Goal: Task Accomplishment & Management: Manage account settings

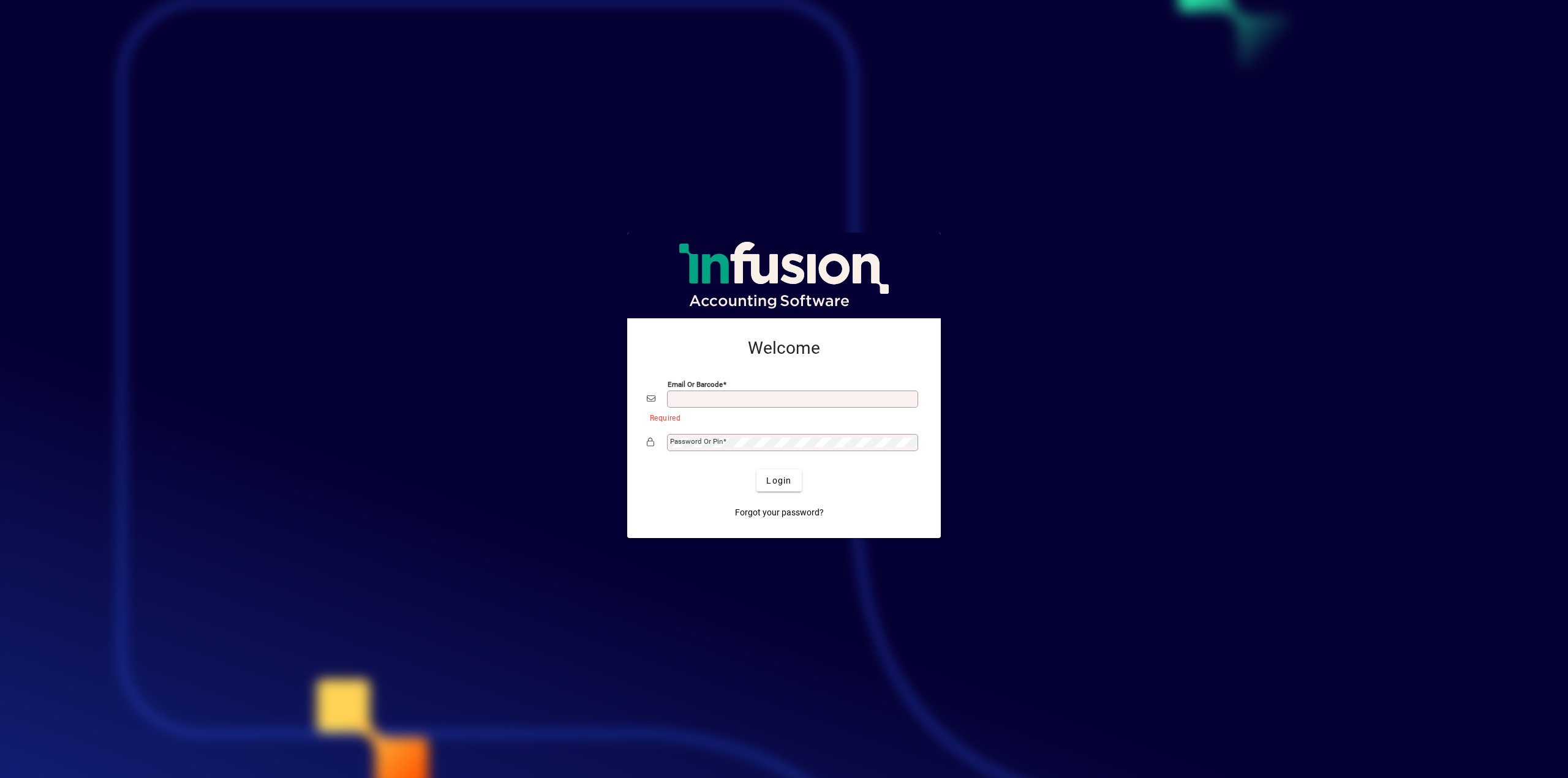
click at [818, 393] on div "Email or Barcode" at bounding box center [792, 399] width 251 height 17
click at [810, 398] on input "Email or Barcode" at bounding box center [794, 399] width 247 height 10
type input "**********"
click at [774, 473] on span "submit" at bounding box center [779, 481] width 45 height 29
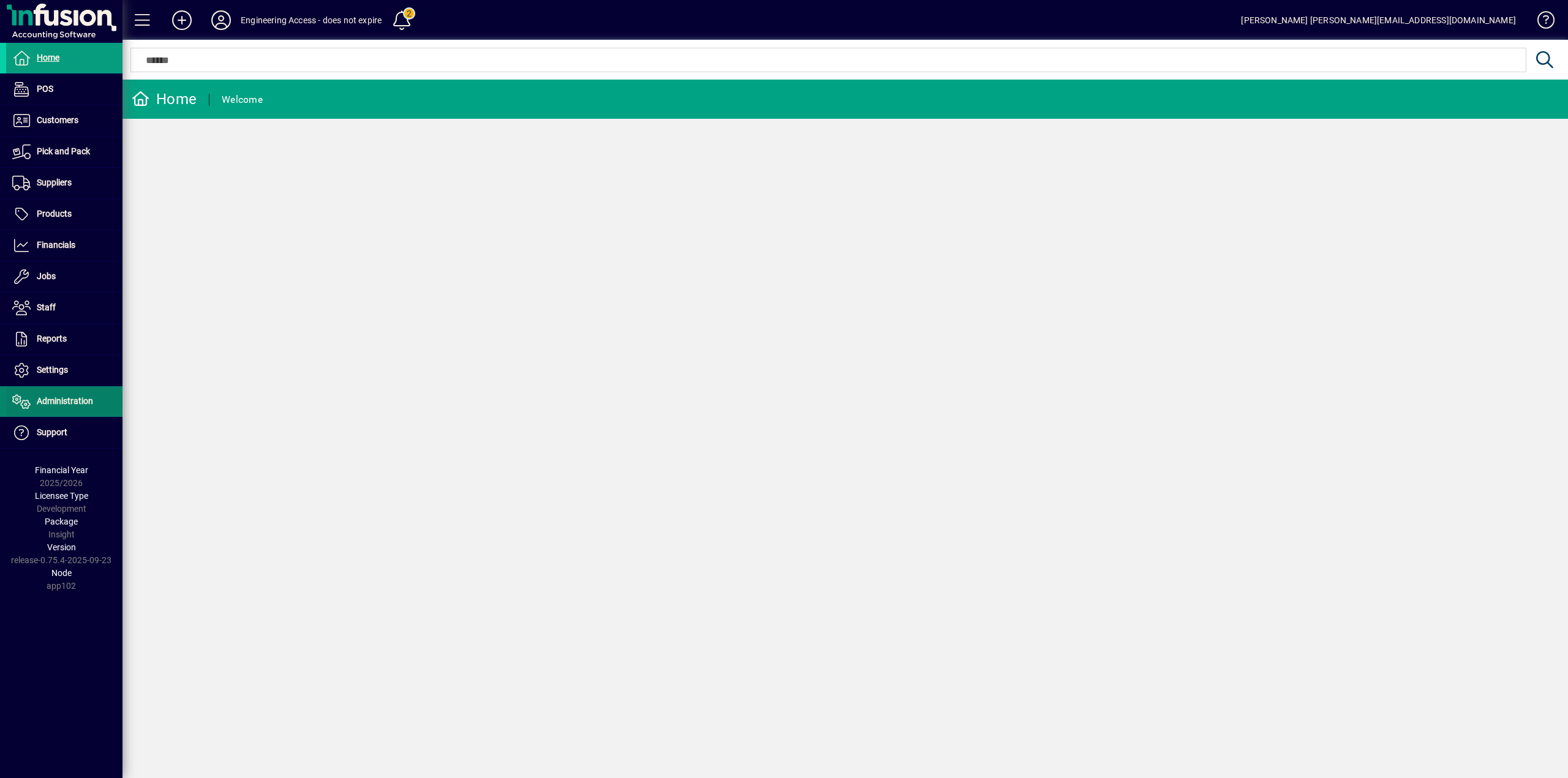
click at [82, 403] on span "Administration" at bounding box center [65, 401] width 56 height 10
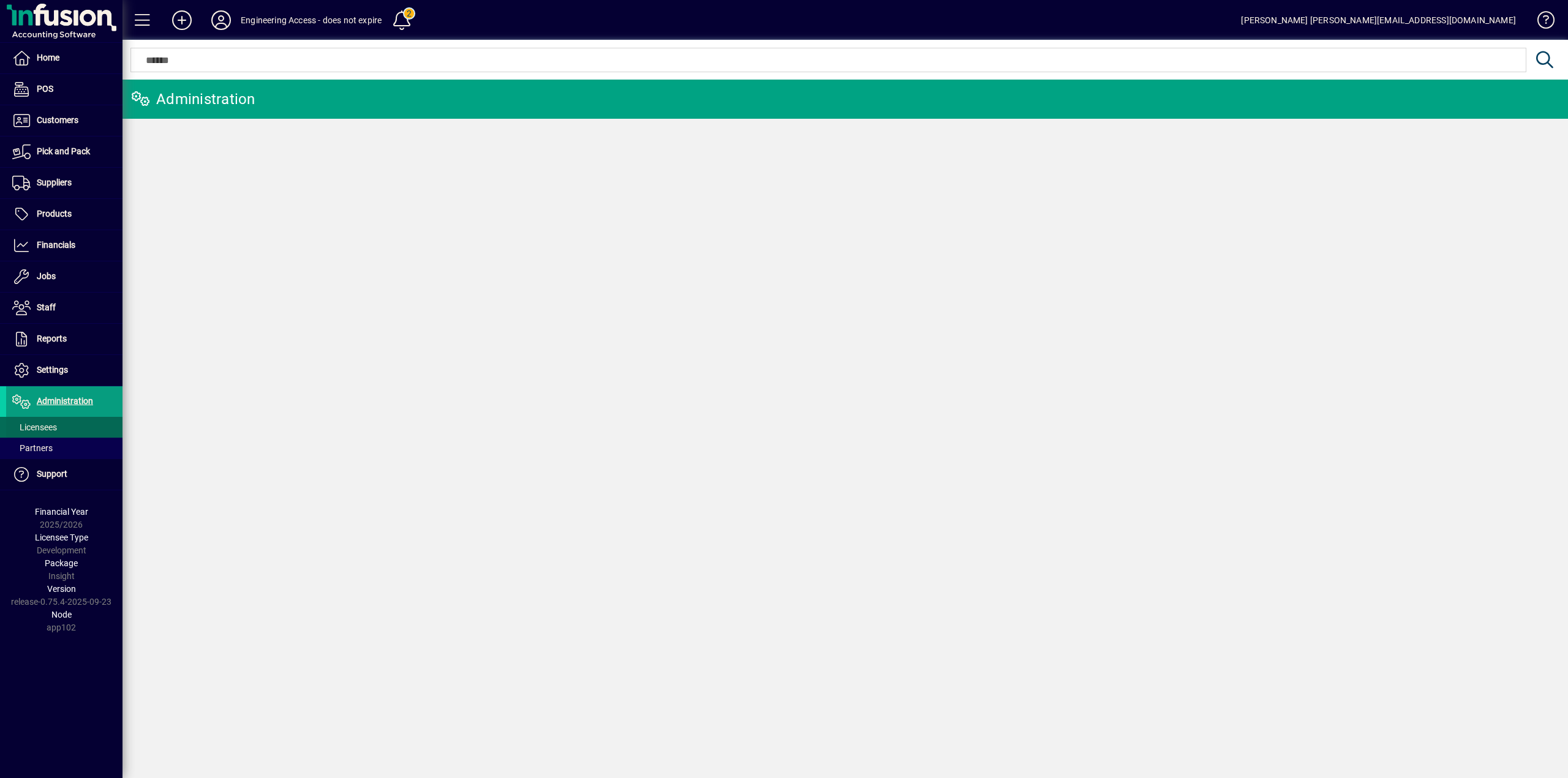
click at [59, 423] on span at bounding box center [64, 428] width 116 height 29
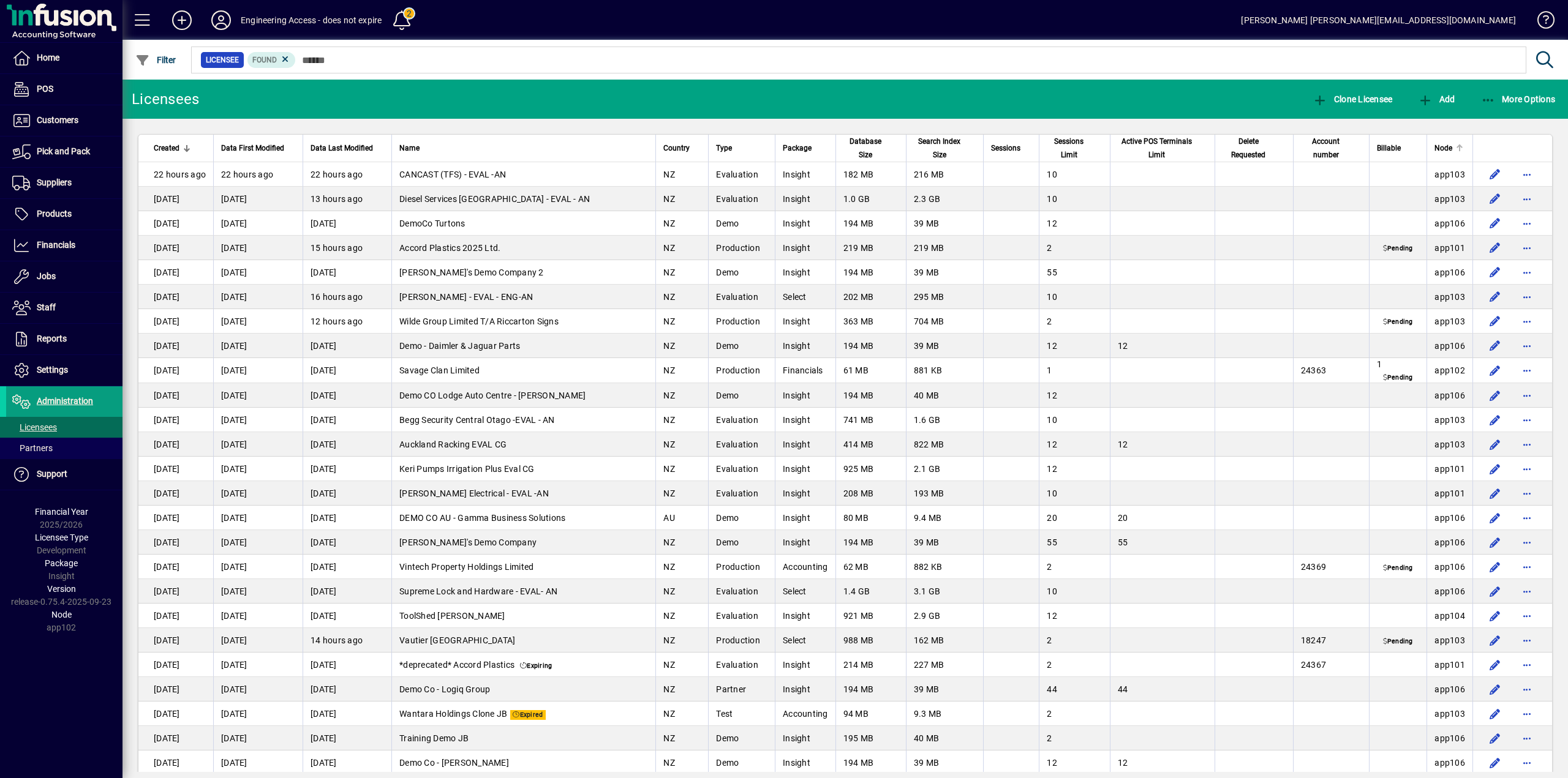
click at [1440, 150] on span "Node" at bounding box center [1443, 148] width 17 height 13
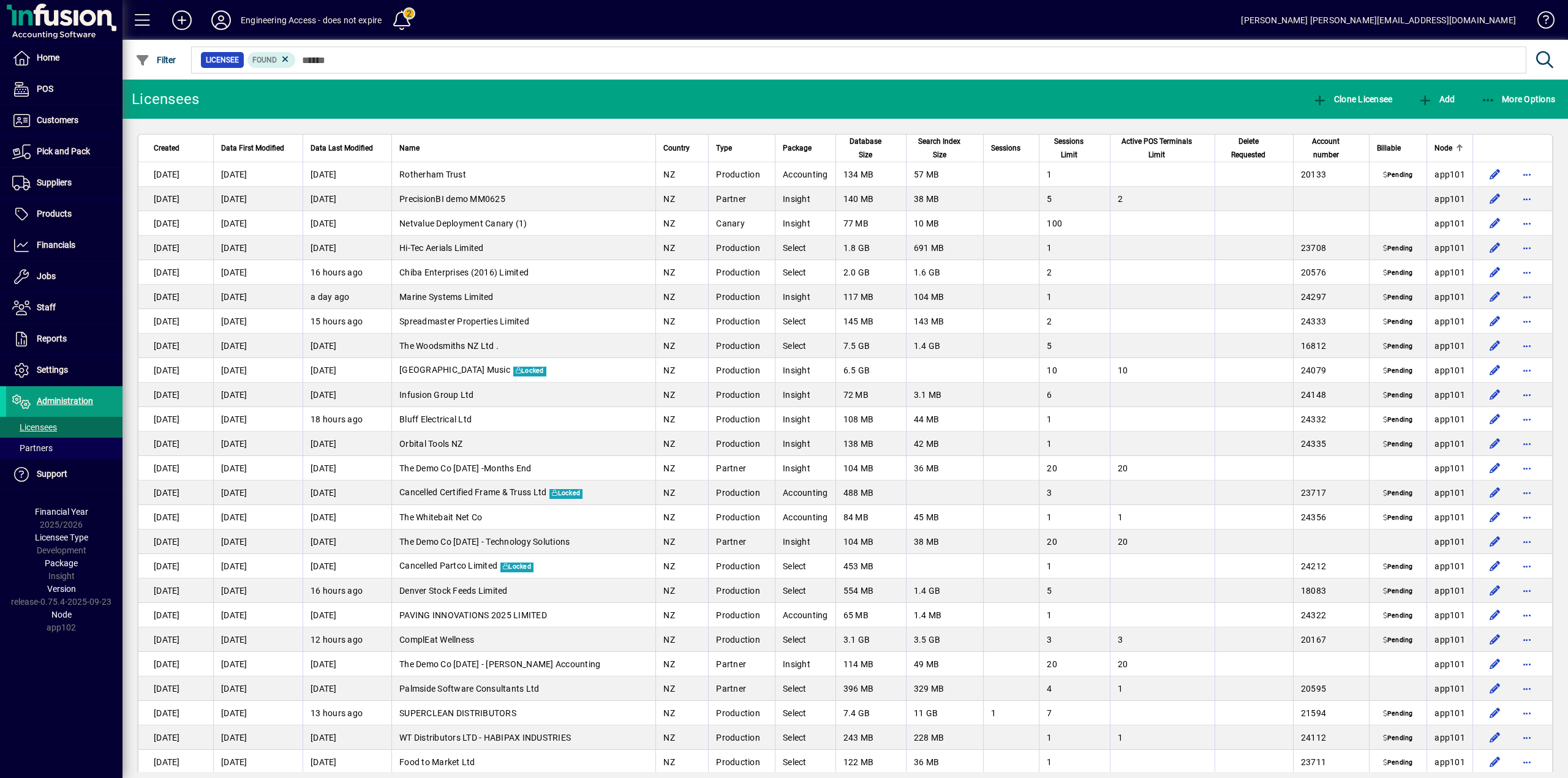
click at [1440, 148] on span "Node" at bounding box center [1443, 148] width 17 height 13
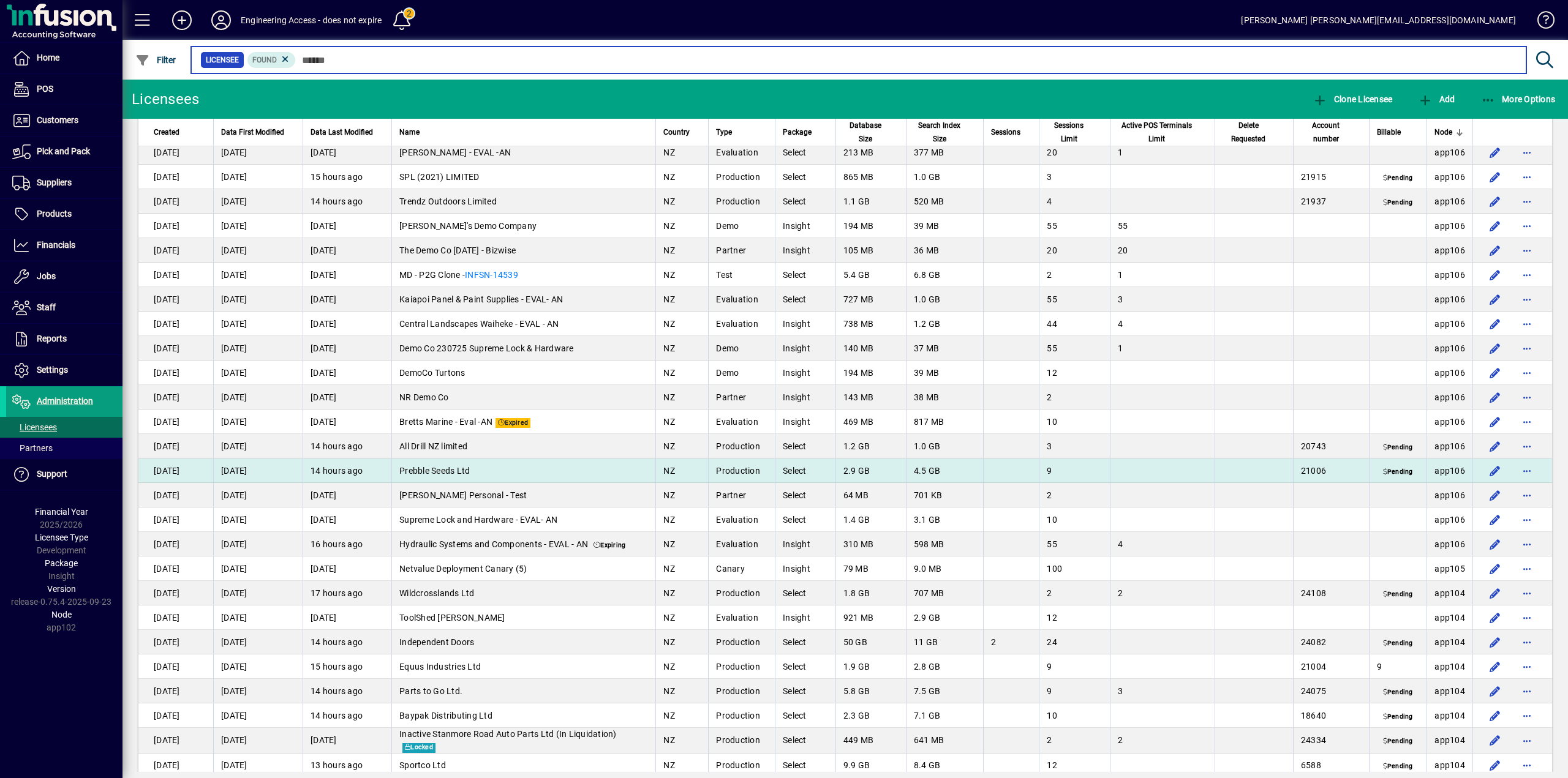
scroll to position [1408, 0]
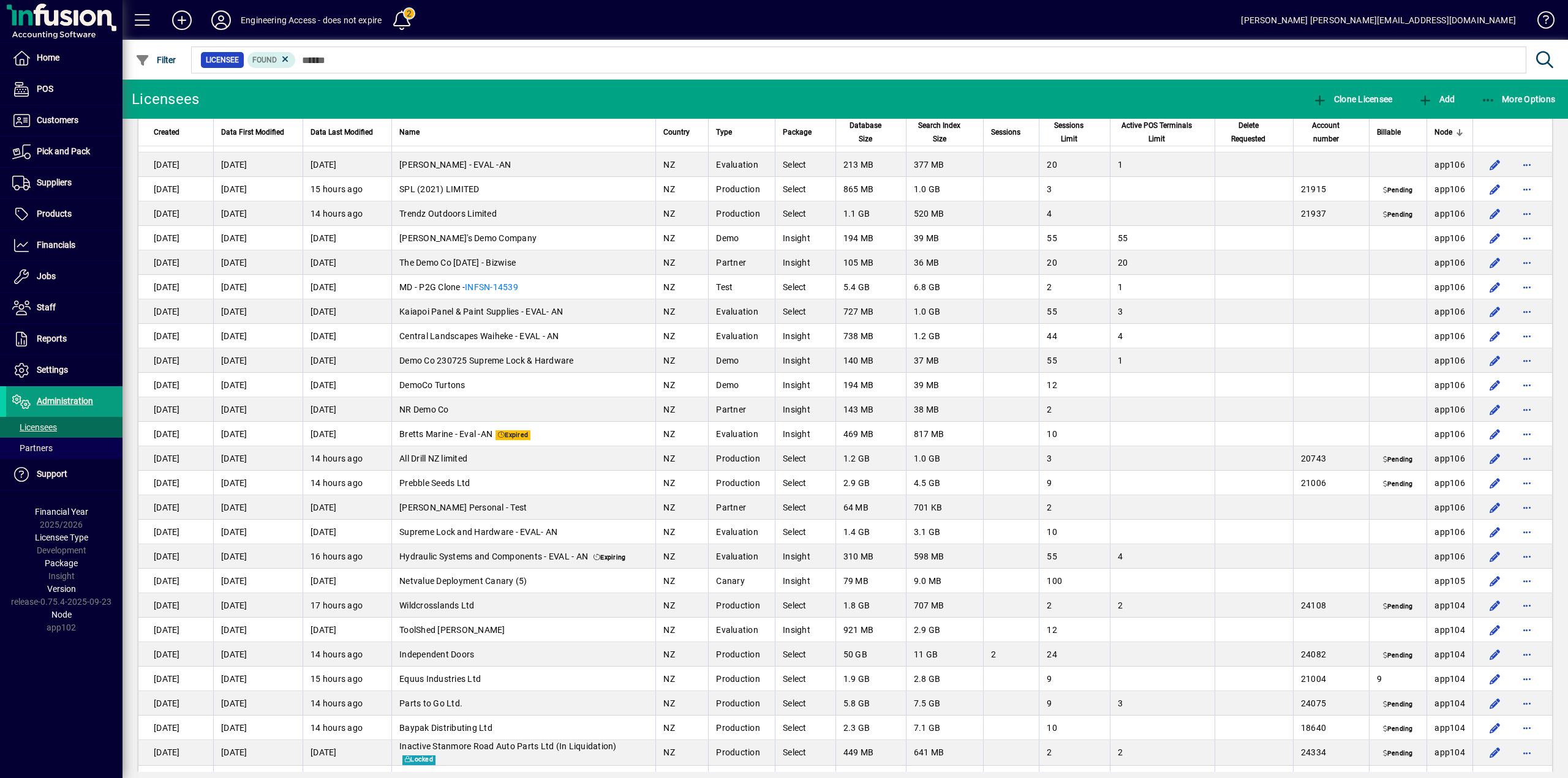
click at [994, 131] on span "Sessions" at bounding box center [1006, 132] width 29 height 13
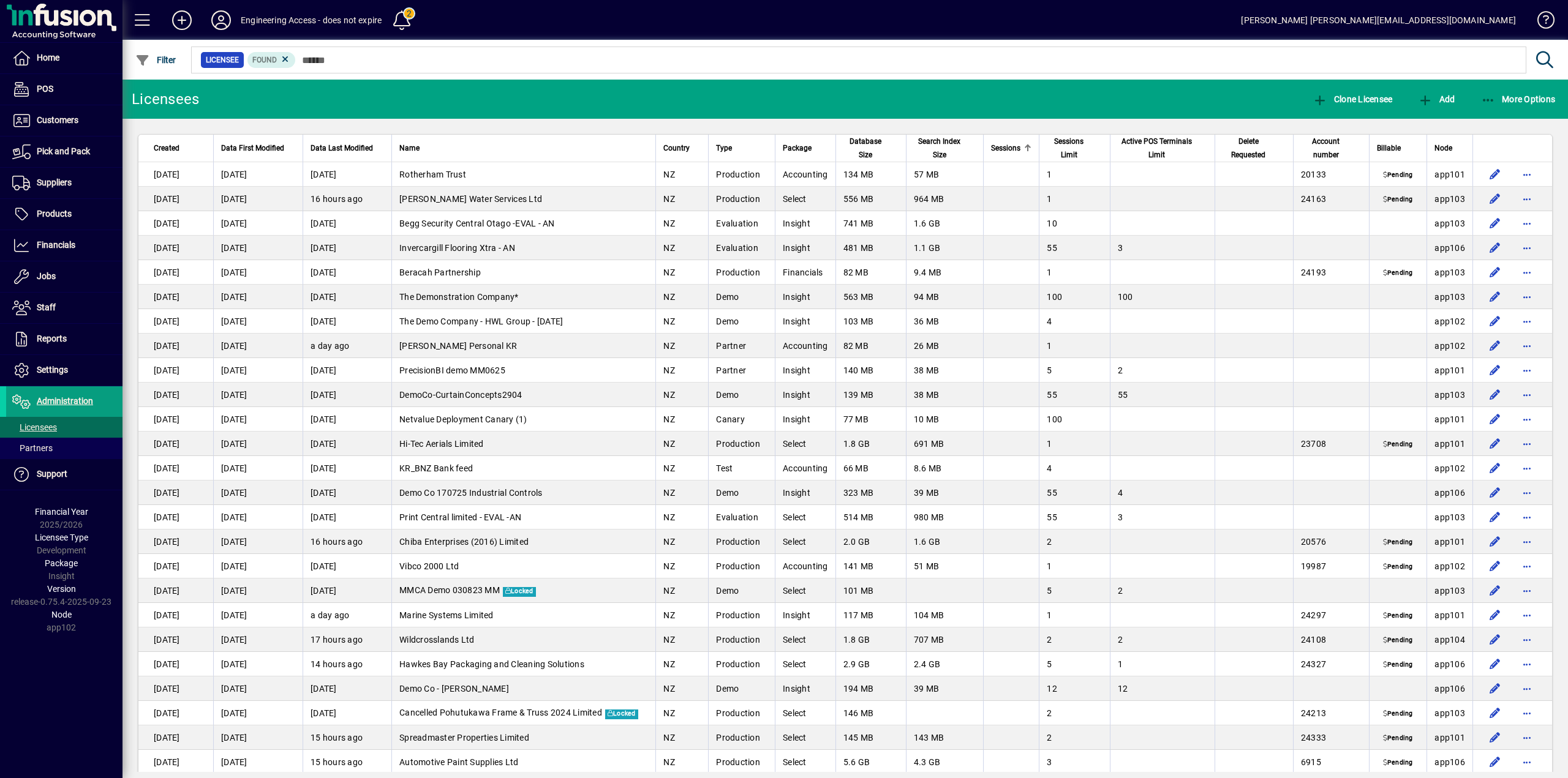
click at [1008, 153] on span "Sessions" at bounding box center [1006, 148] width 29 height 13
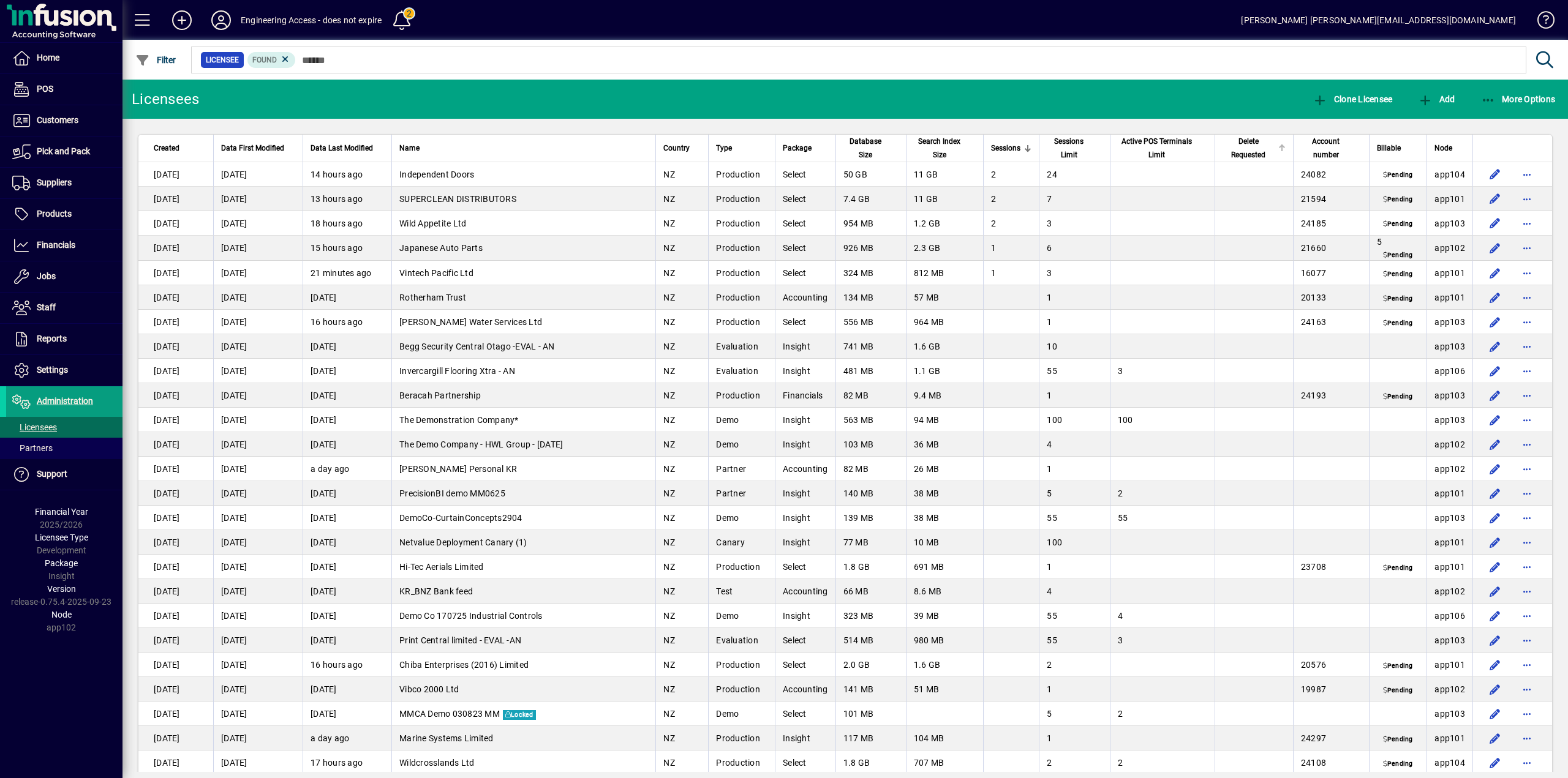
click at [1229, 144] on span "Delete Requested" at bounding box center [1249, 148] width 52 height 27
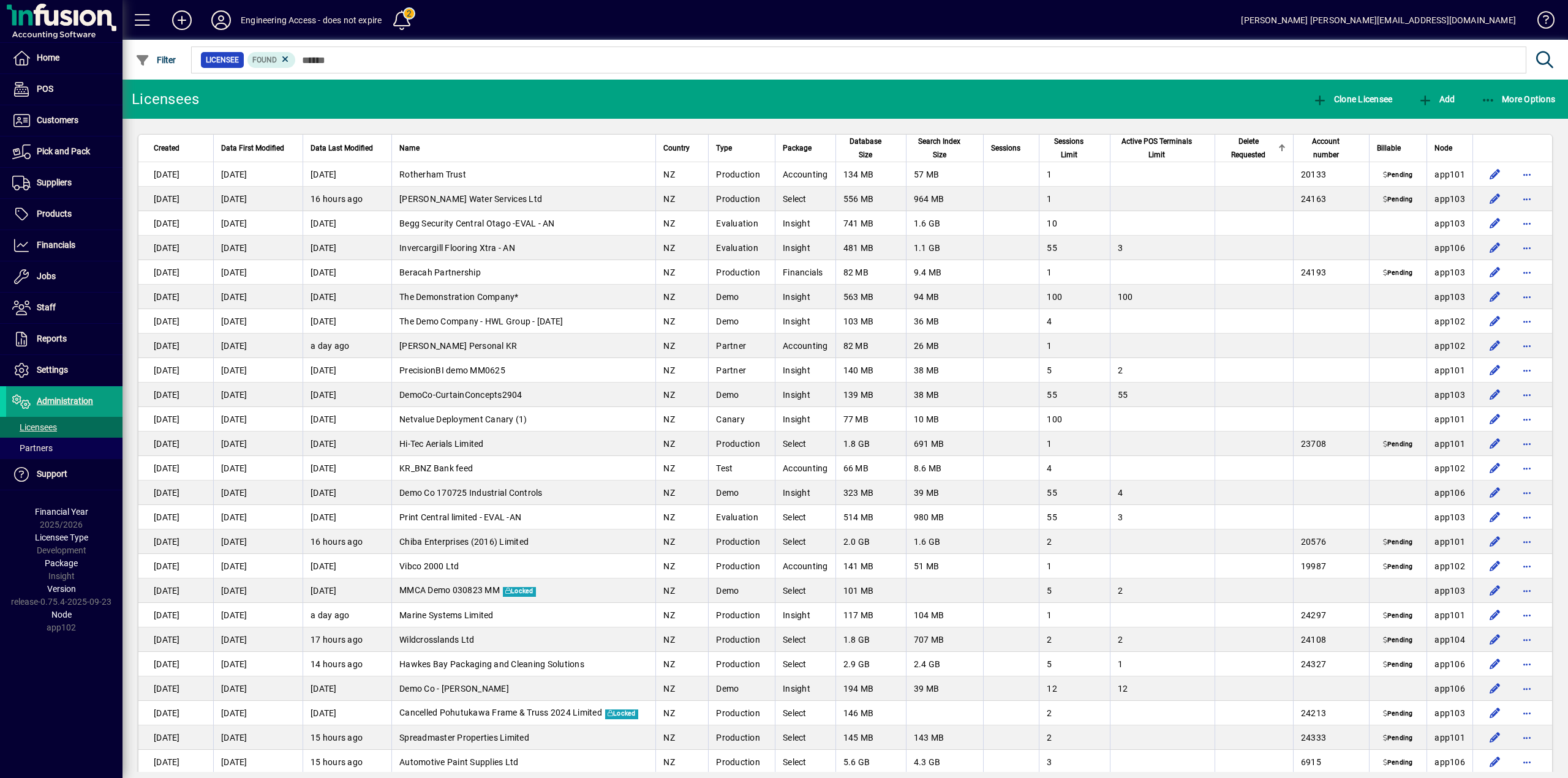
click at [1229, 144] on span "Delete Requested" at bounding box center [1249, 148] width 52 height 27
click at [1230, 144] on span "Delete Requested" at bounding box center [1249, 148] width 52 height 27
click at [167, 61] on span "Filter" at bounding box center [155, 60] width 41 height 10
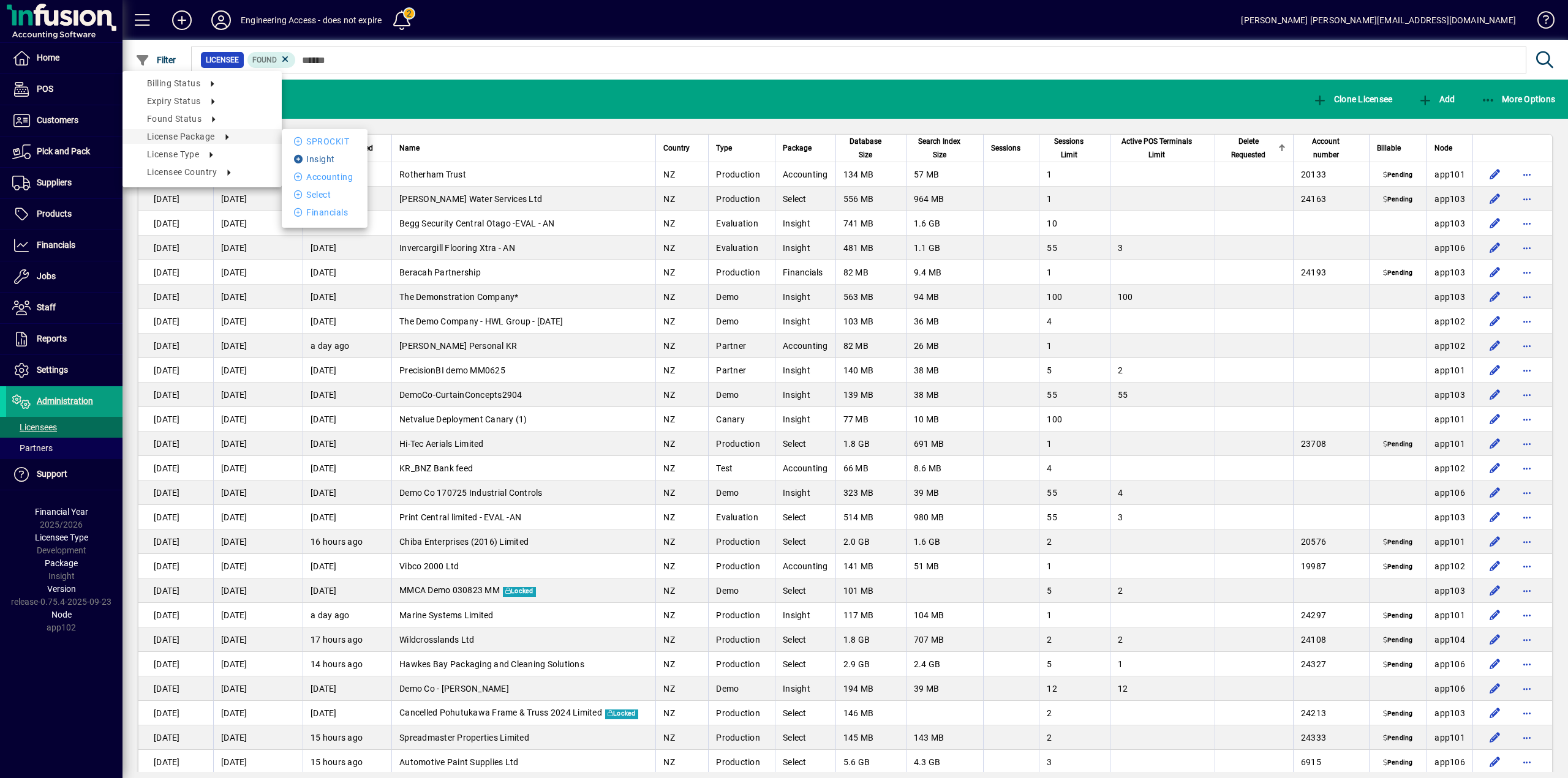
click at [316, 157] on li "Insight" at bounding box center [324, 159] width 86 height 15
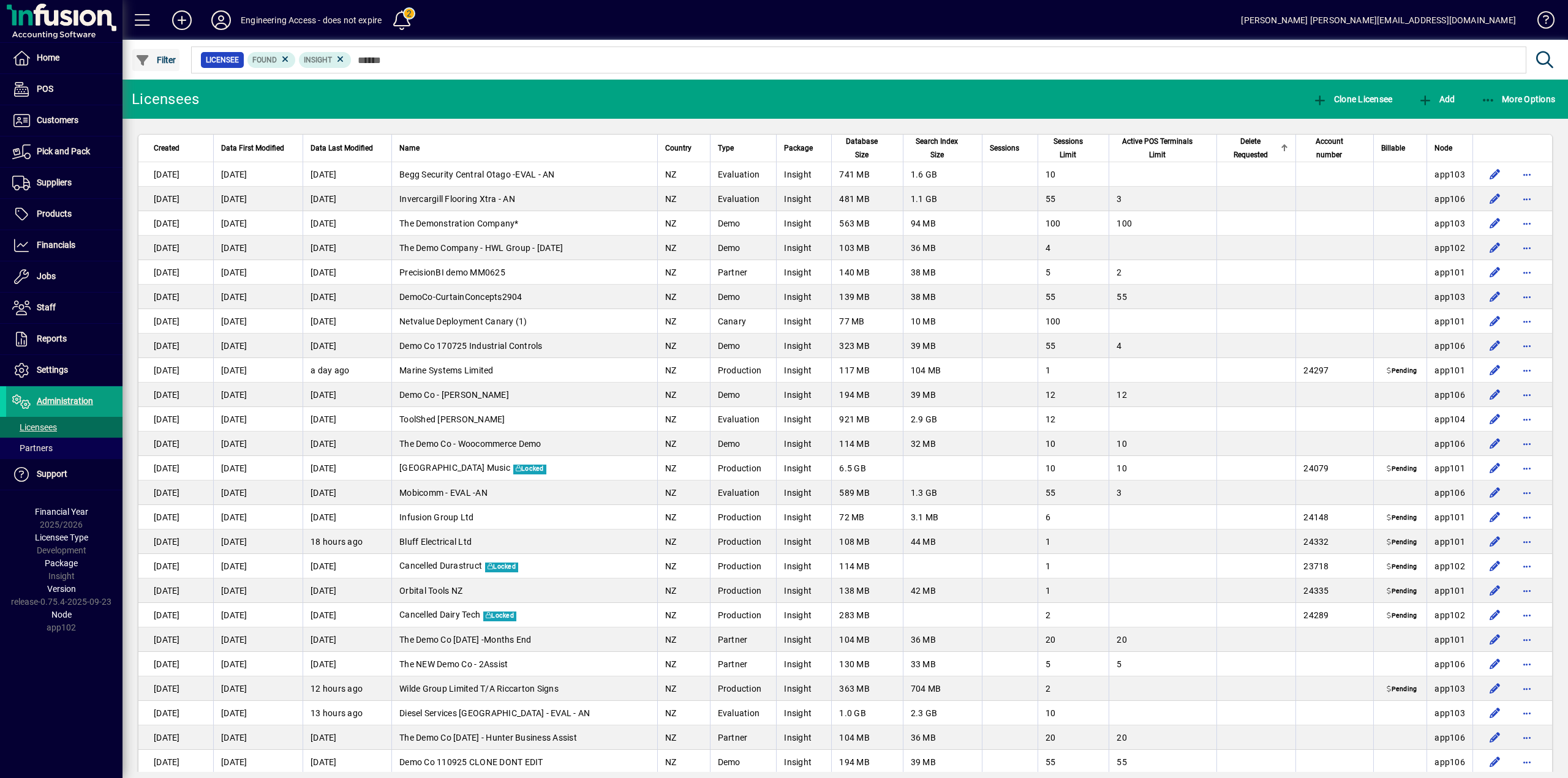
click at [167, 60] on span "Filter" at bounding box center [155, 60] width 41 height 10
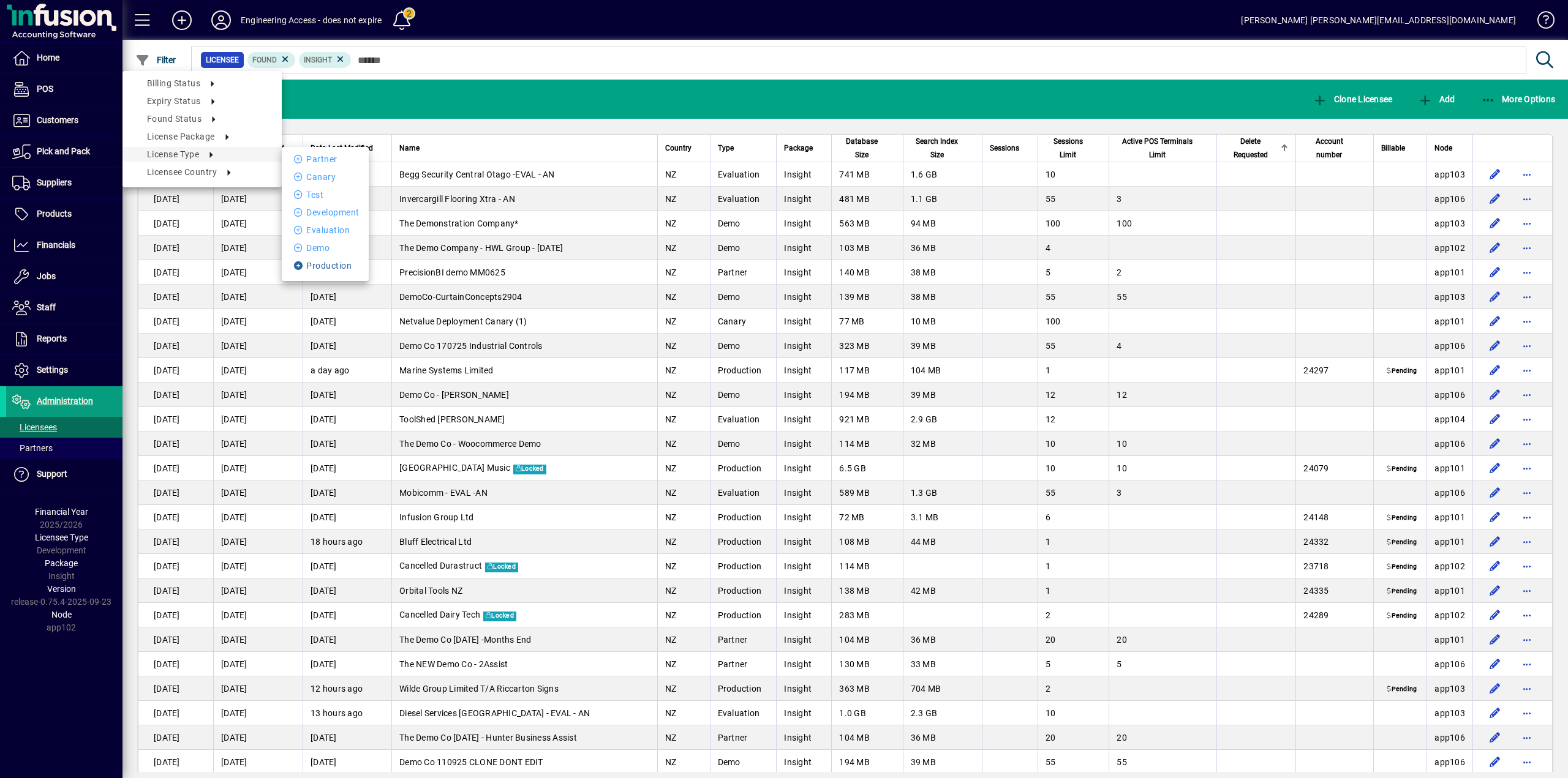
click at [323, 264] on li "Production" at bounding box center [325, 265] width 87 height 15
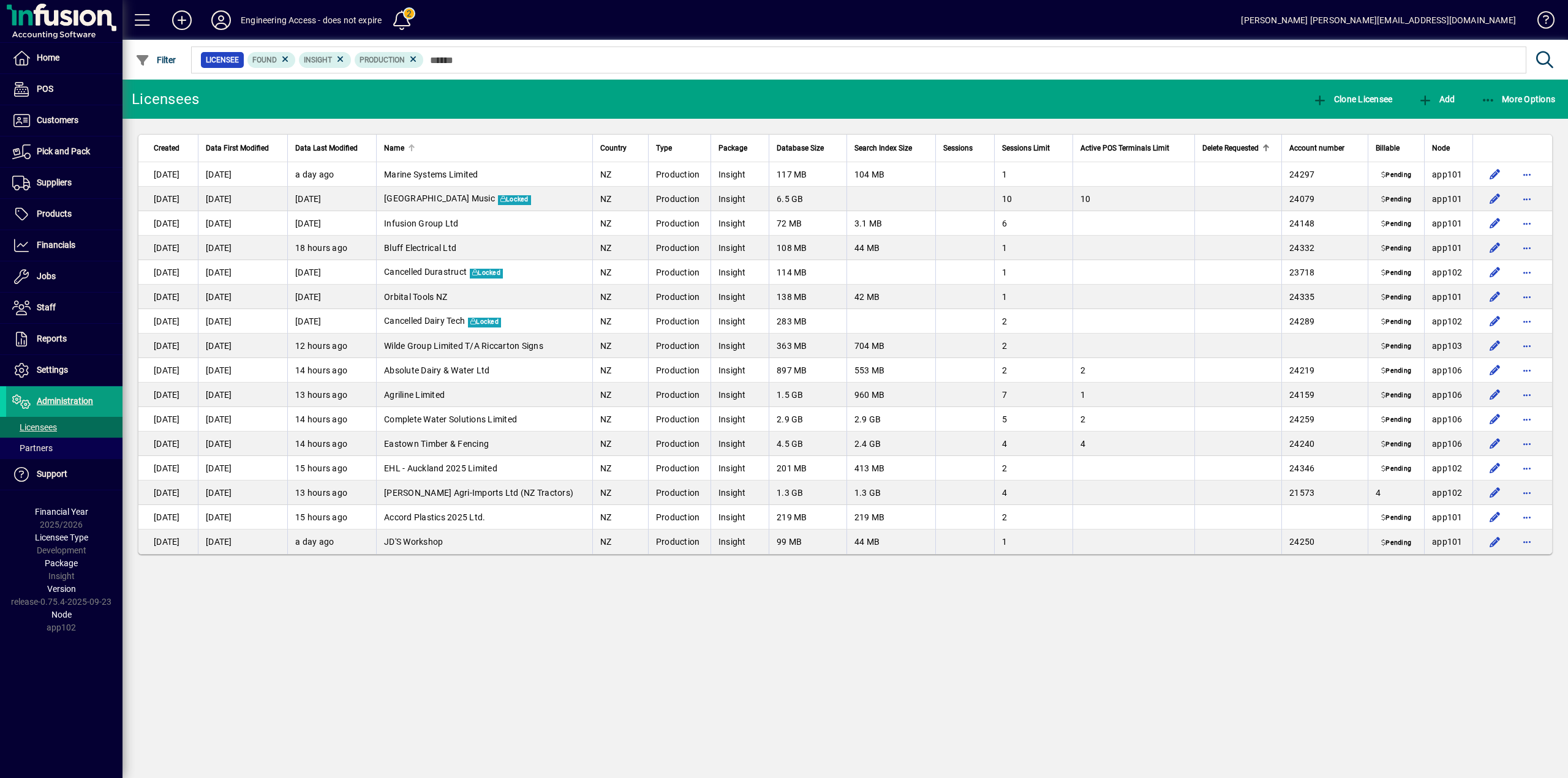
click at [438, 155] on th "Name" at bounding box center [484, 148] width 216 height 28
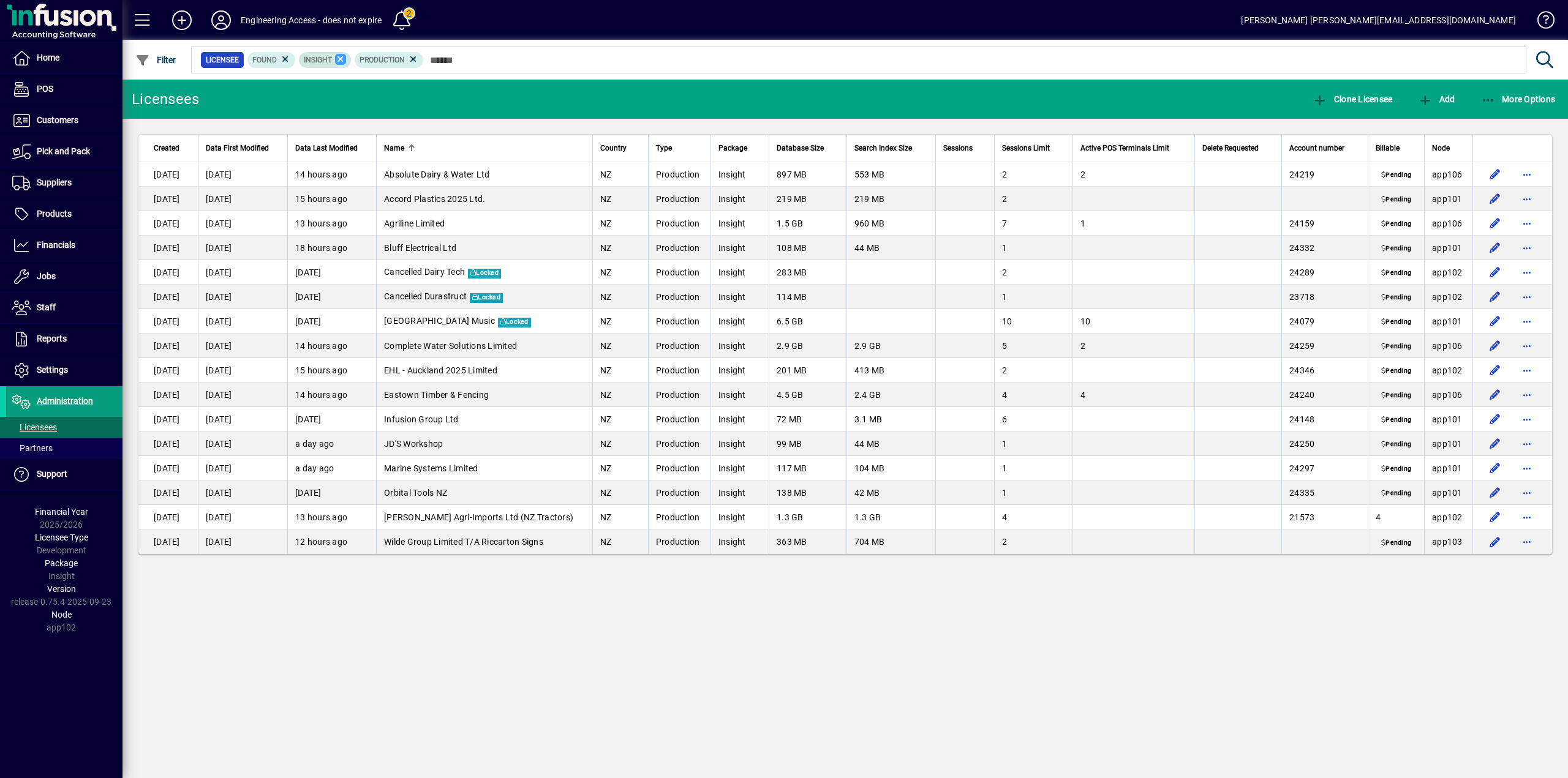
click at [342, 60] on icon at bounding box center [341, 59] width 11 height 11
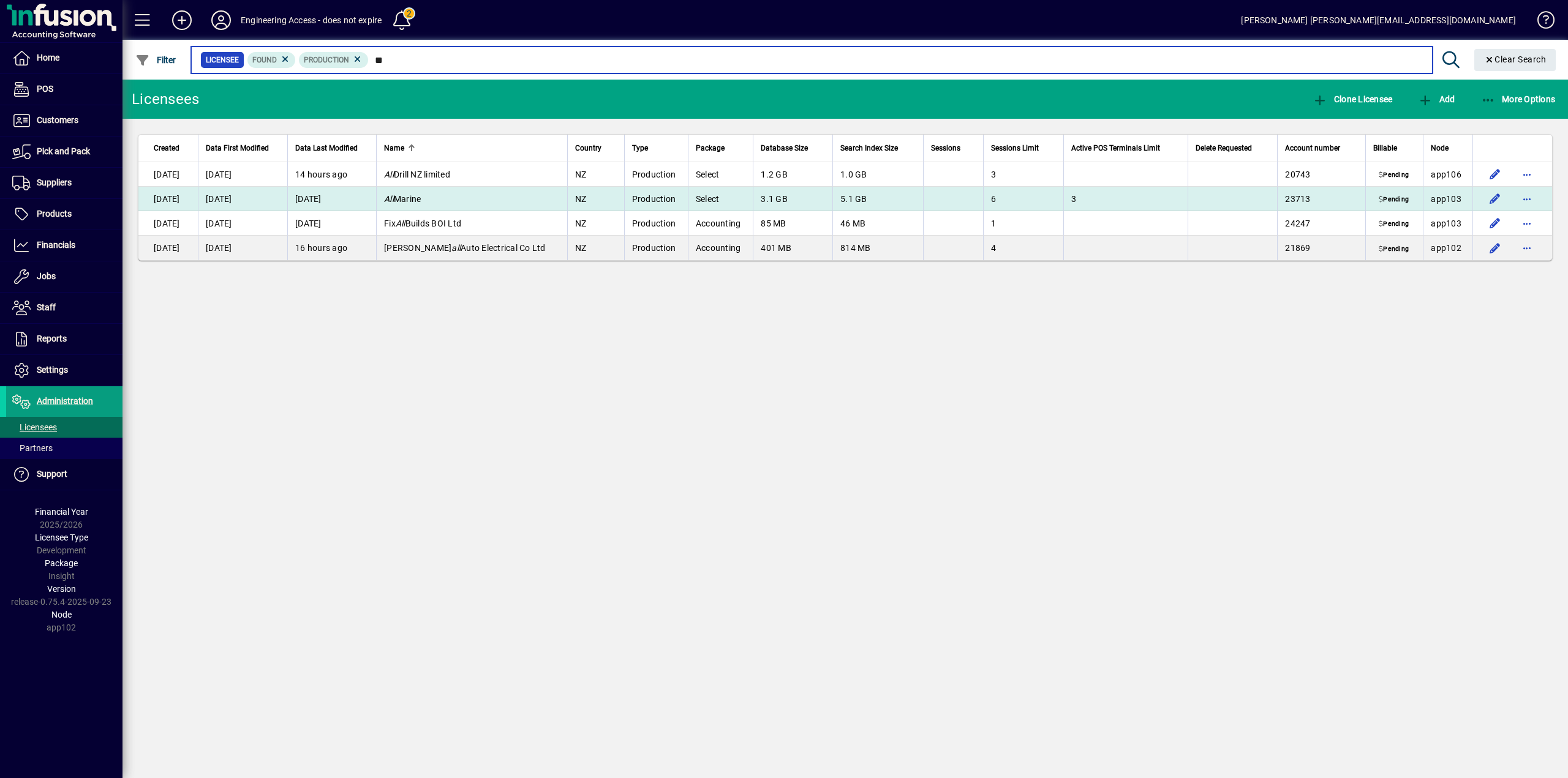
type input "*"
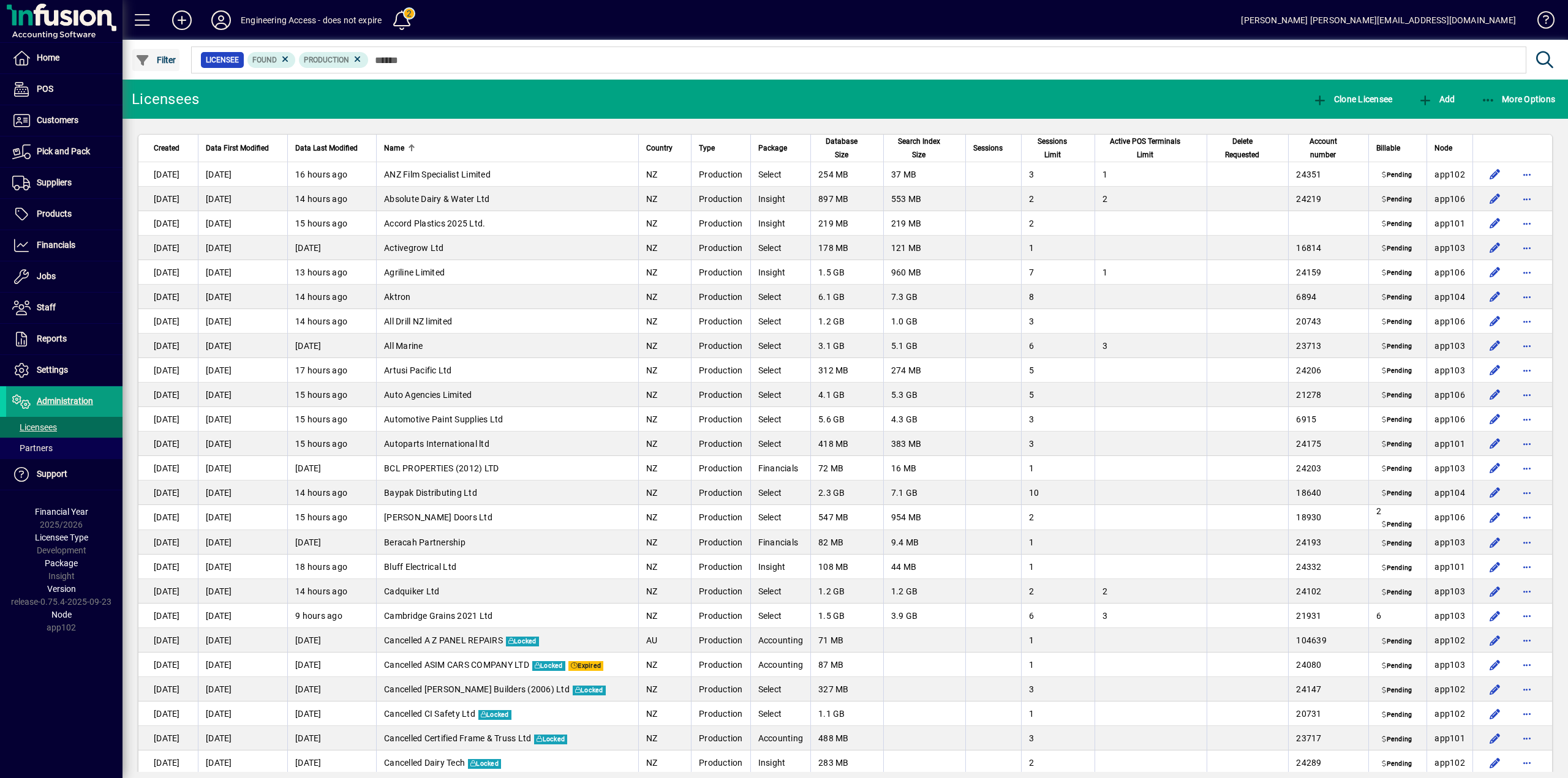
click at [167, 63] on span "Filter" at bounding box center [155, 60] width 41 height 10
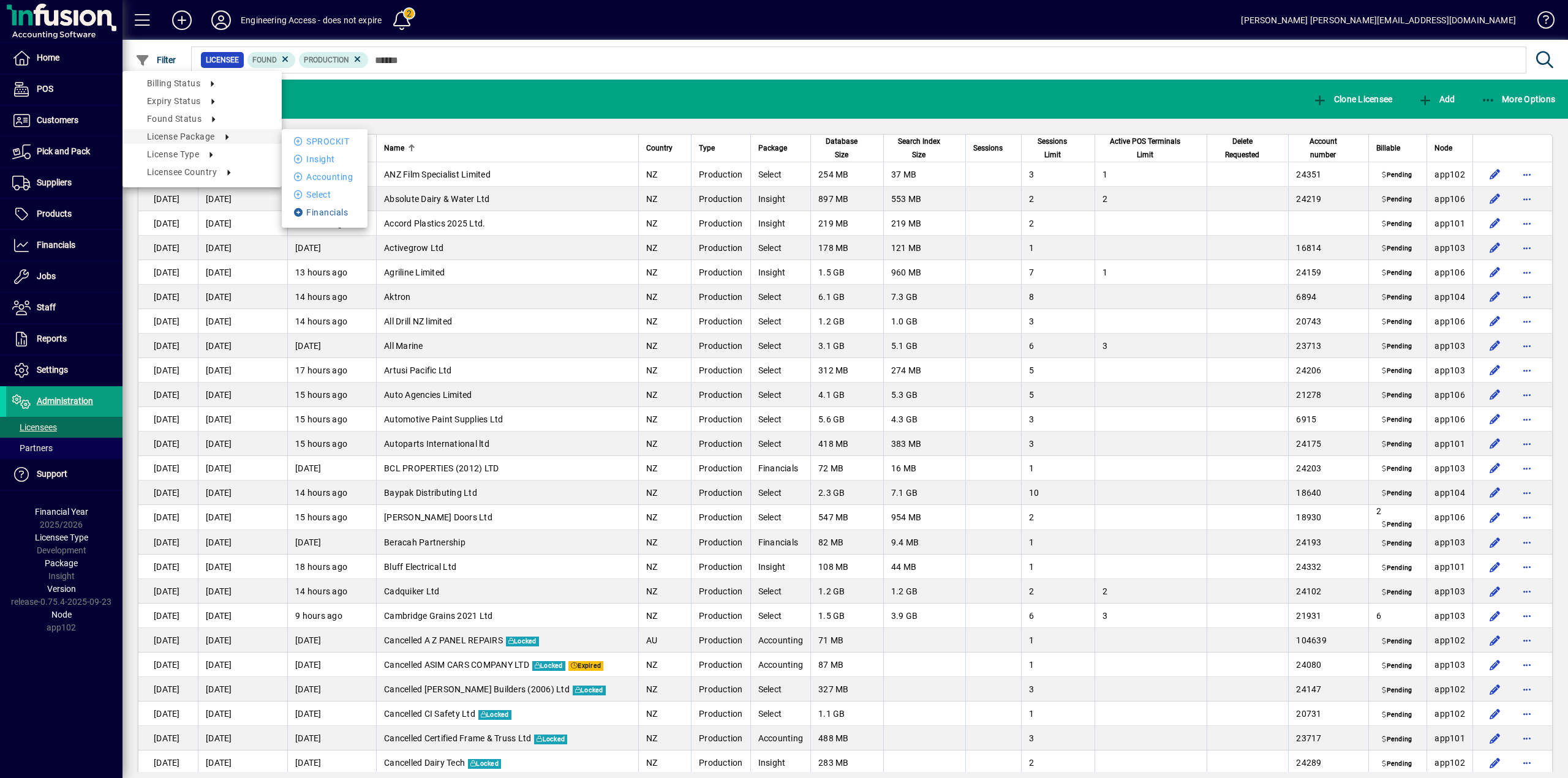
click at [330, 213] on li "Financials" at bounding box center [324, 212] width 86 height 15
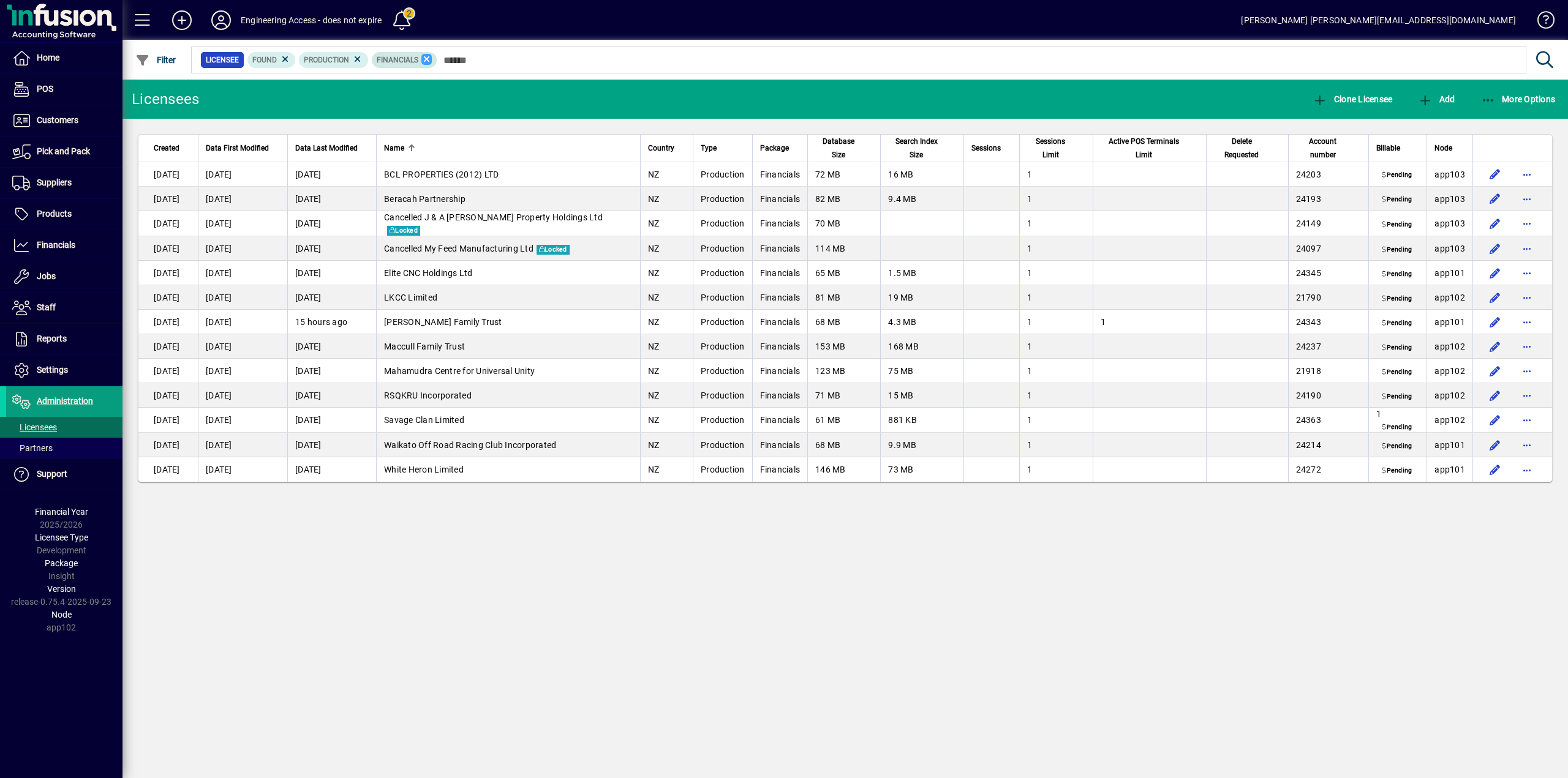
click at [426, 59] on icon at bounding box center [427, 59] width 11 height 11
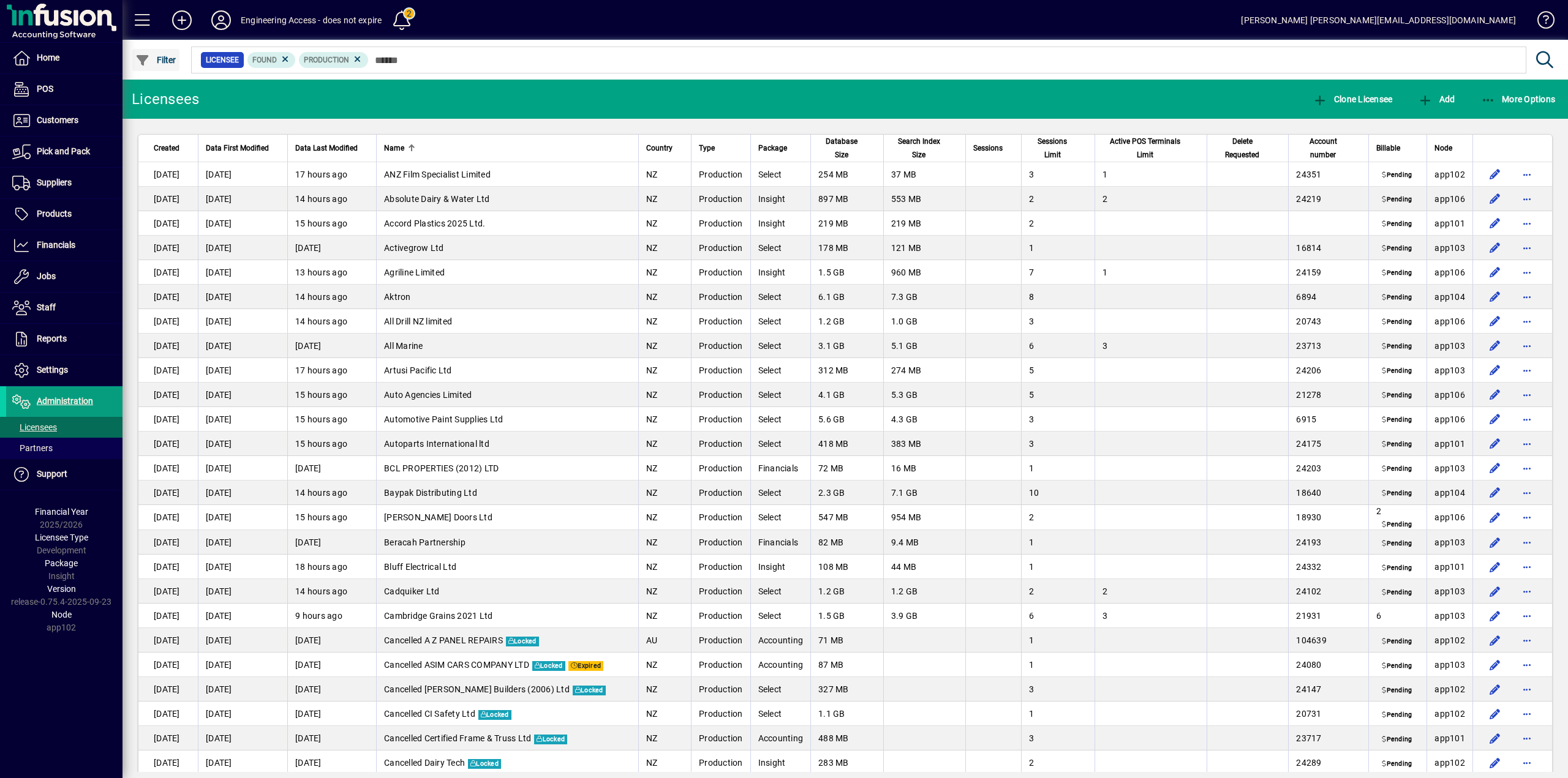
click at [167, 61] on span "Filter" at bounding box center [155, 60] width 41 height 10
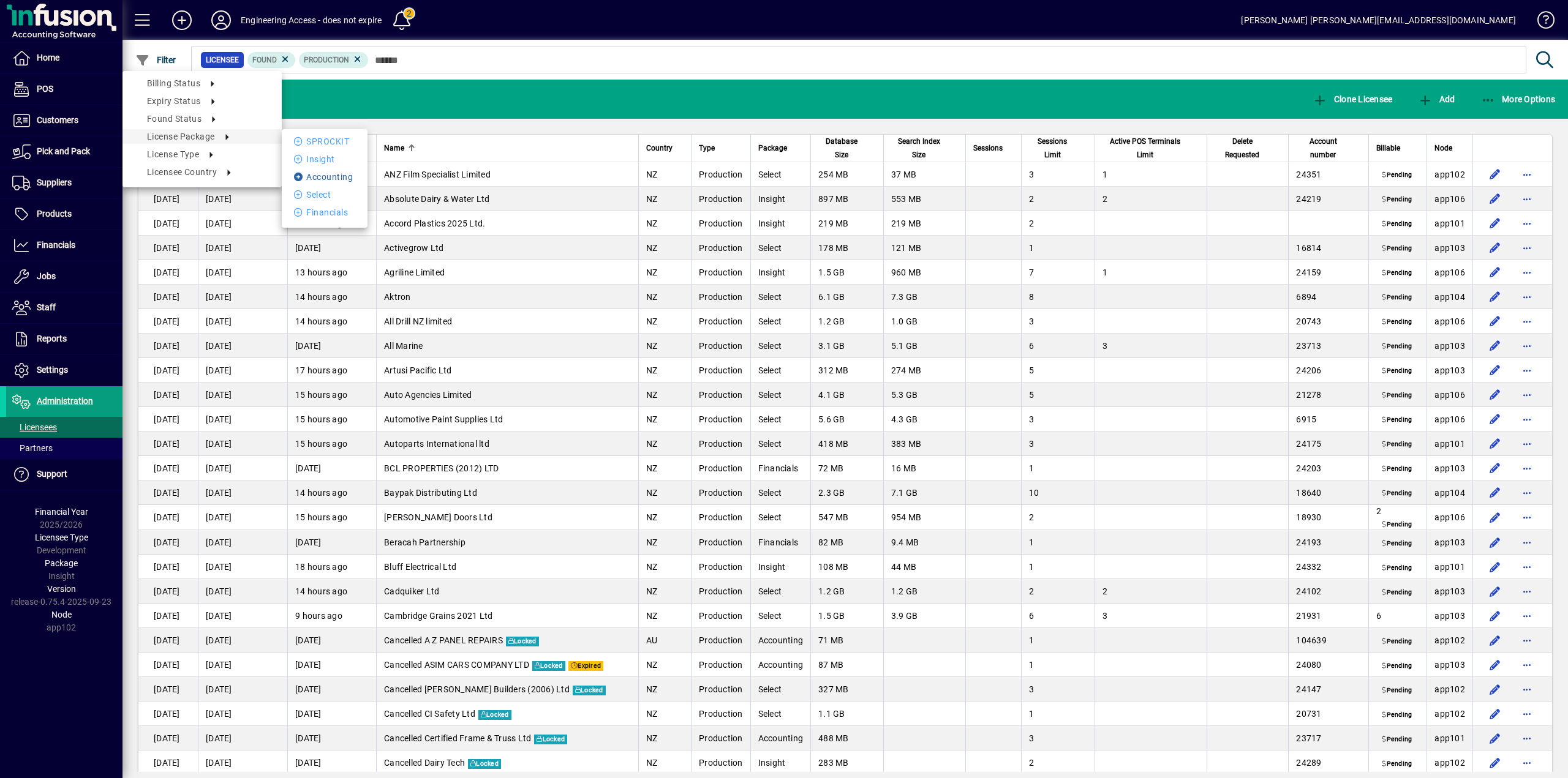
click at [323, 175] on li "Accounting" at bounding box center [324, 177] width 86 height 15
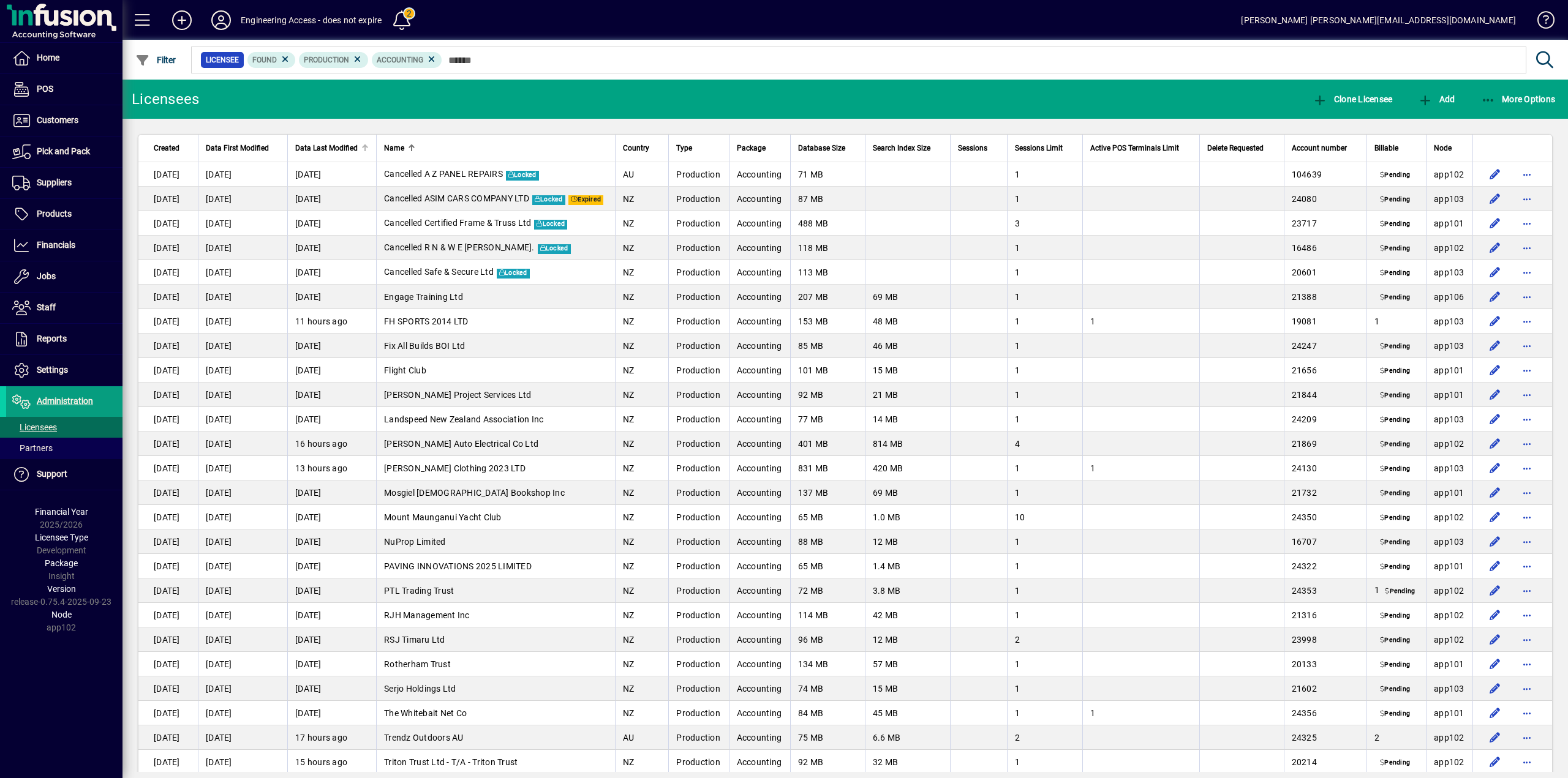
click at [332, 143] on span "Data Last Modified" at bounding box center [327, 148] width 63 height 13
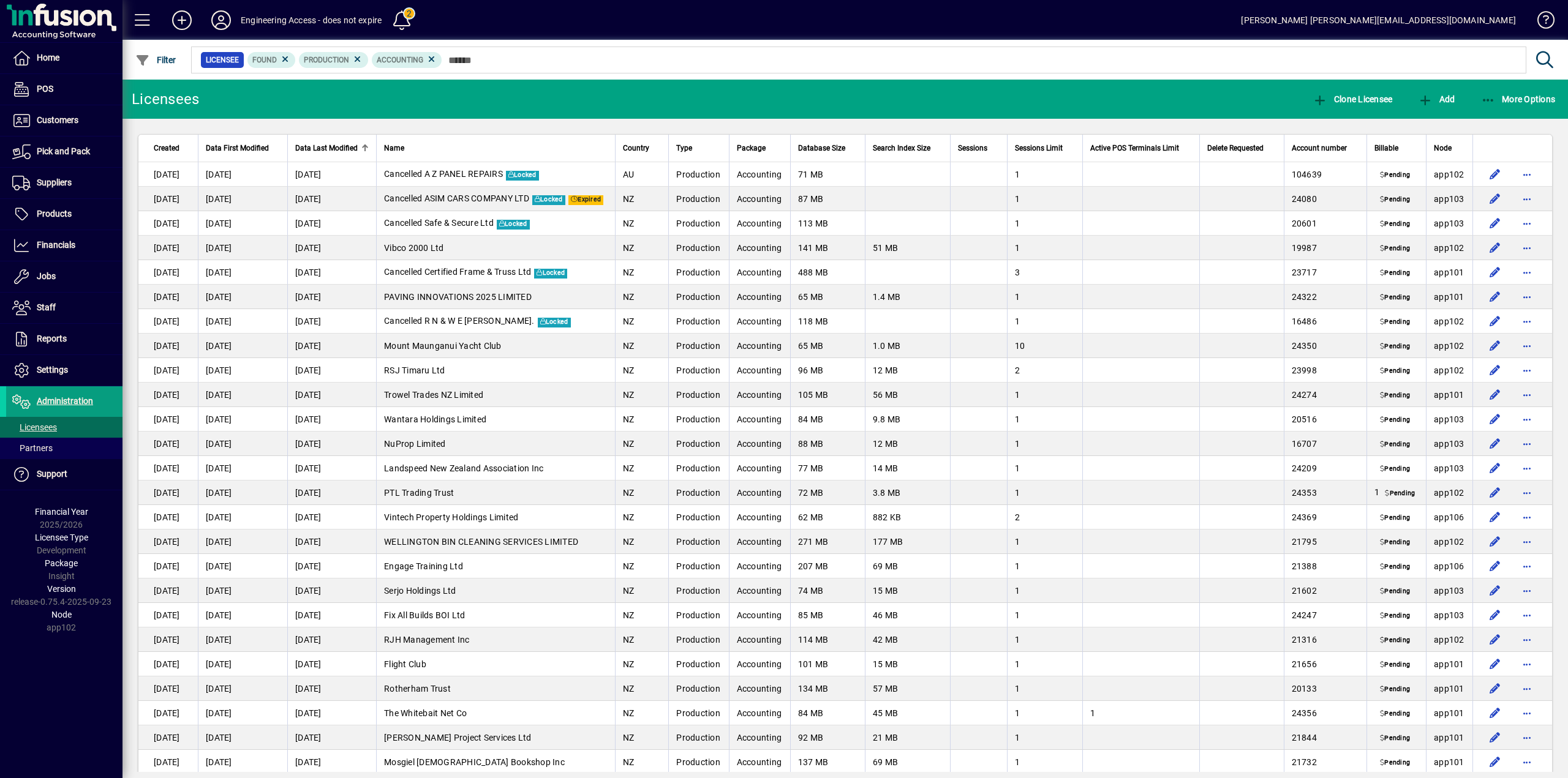
click at [332, 143] on span "Data Last Modified" at bounding box center [327, 148] width 63 height 13
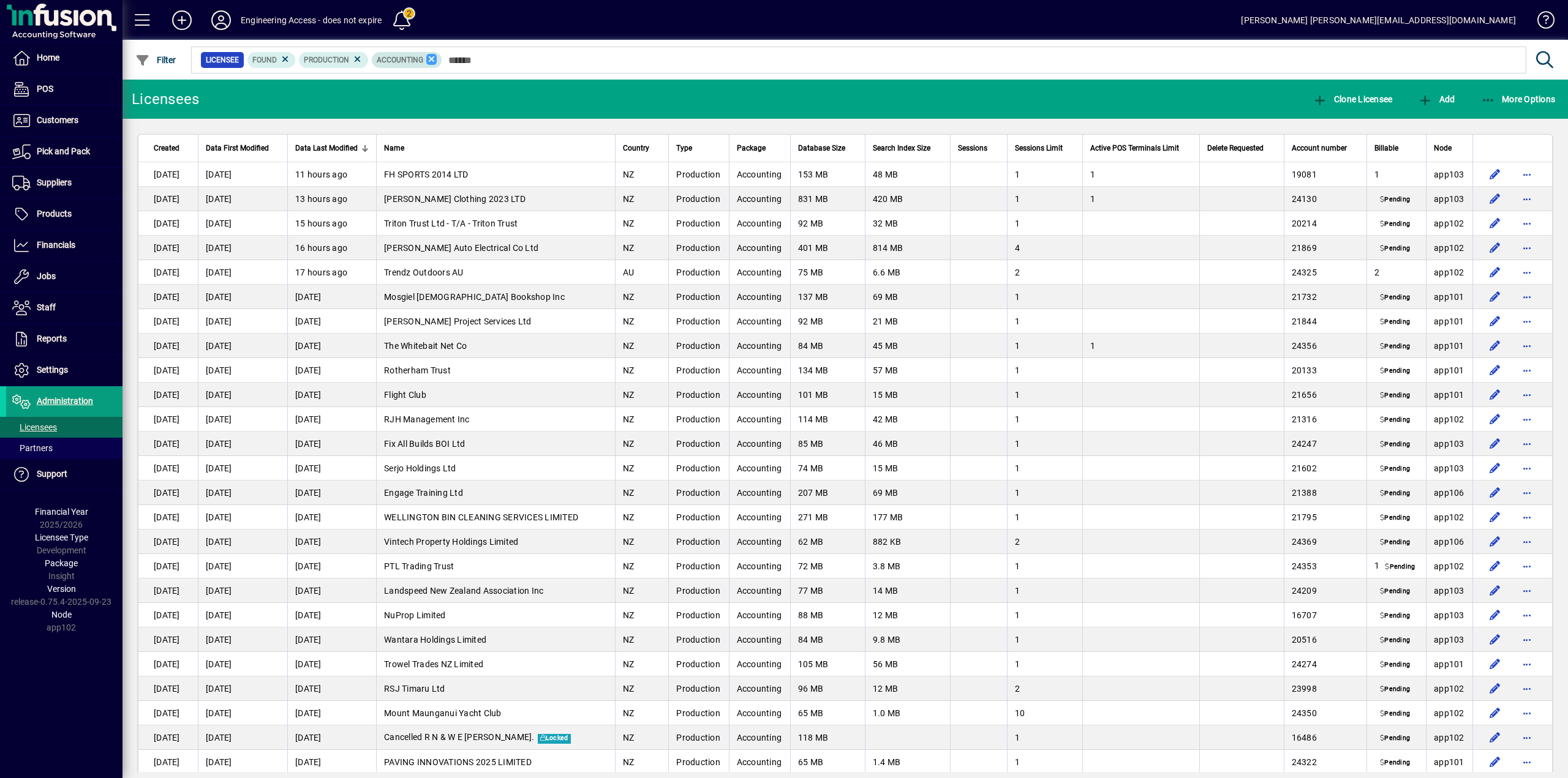
click at [433, 56] on icon at bounding box center [432, 59] width 11 height 11
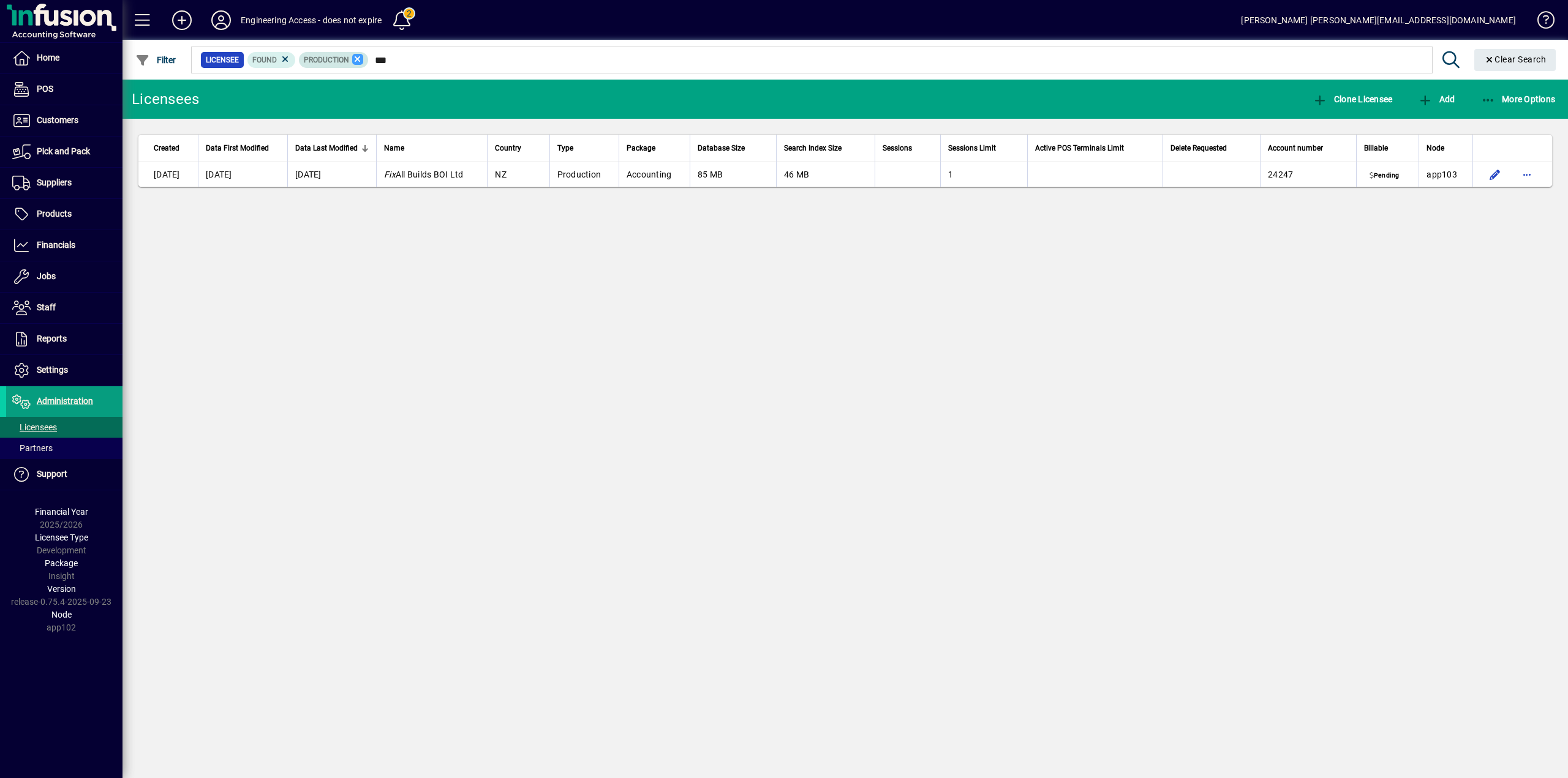
click at [358, 59] on icon at bounding box center [358, 59] width 11 height 11
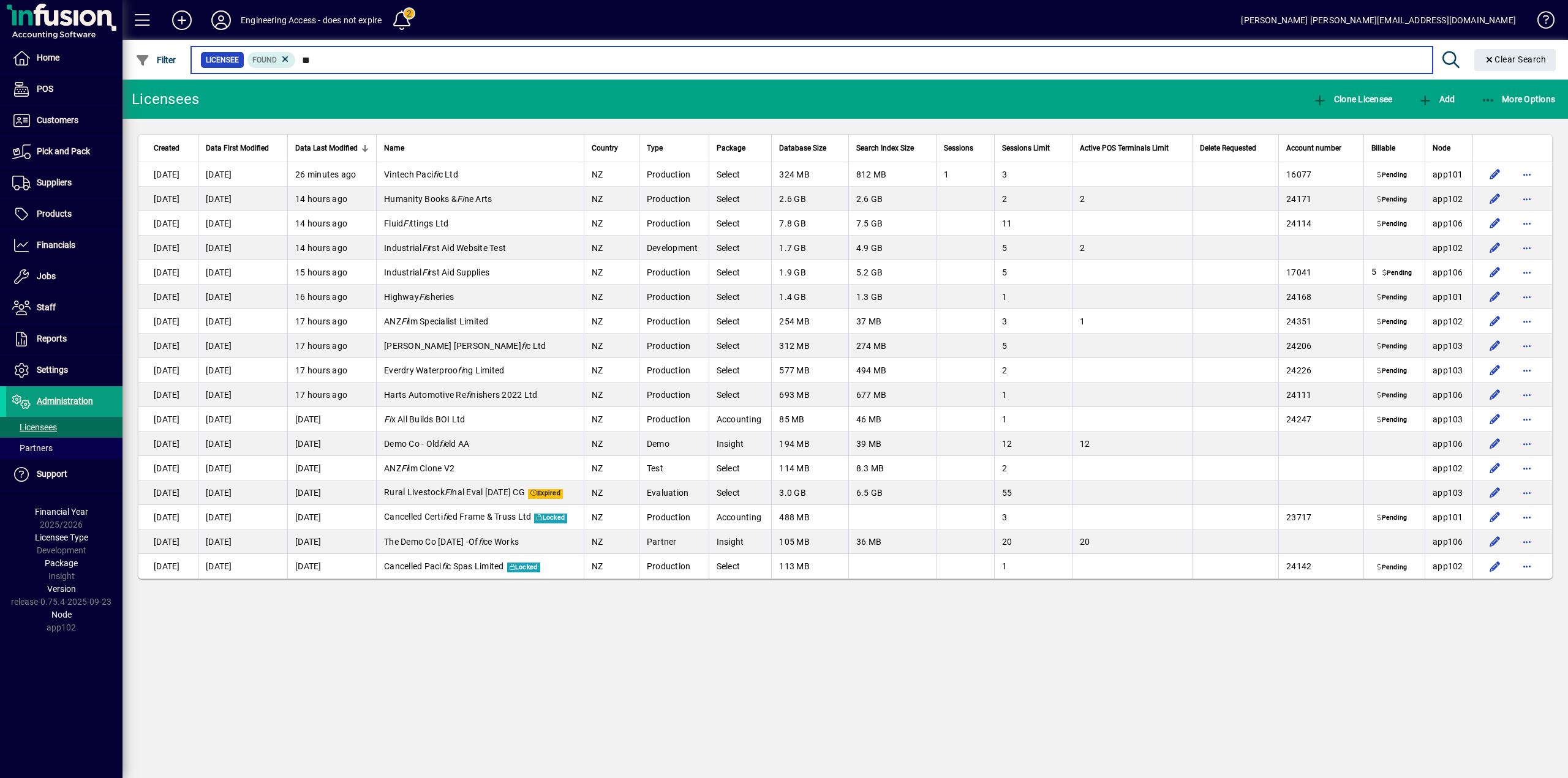
type input "*"
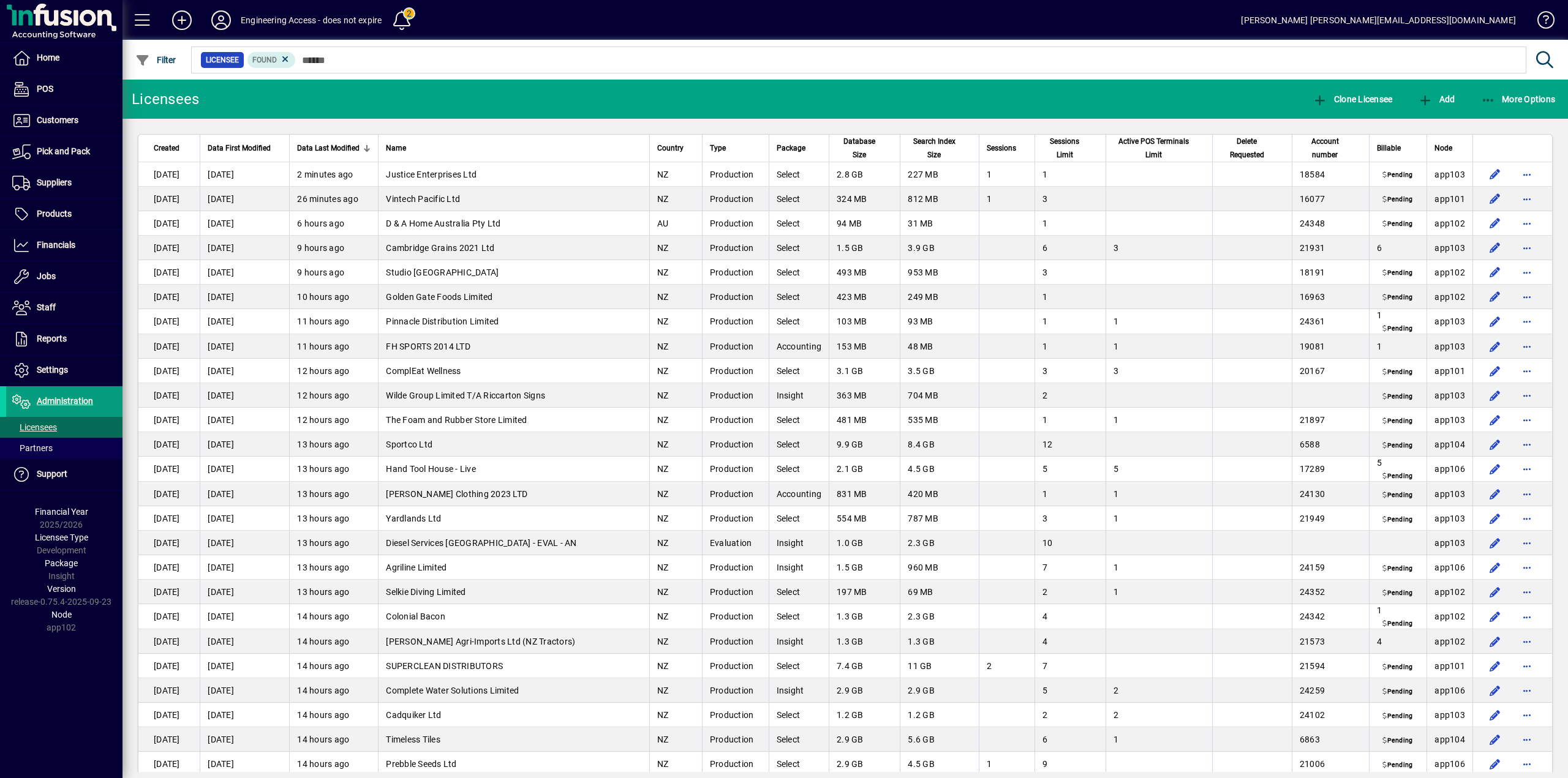
click at [1440, 149] on span "Node" at bounding box center [1443, 148] width 17 height 13
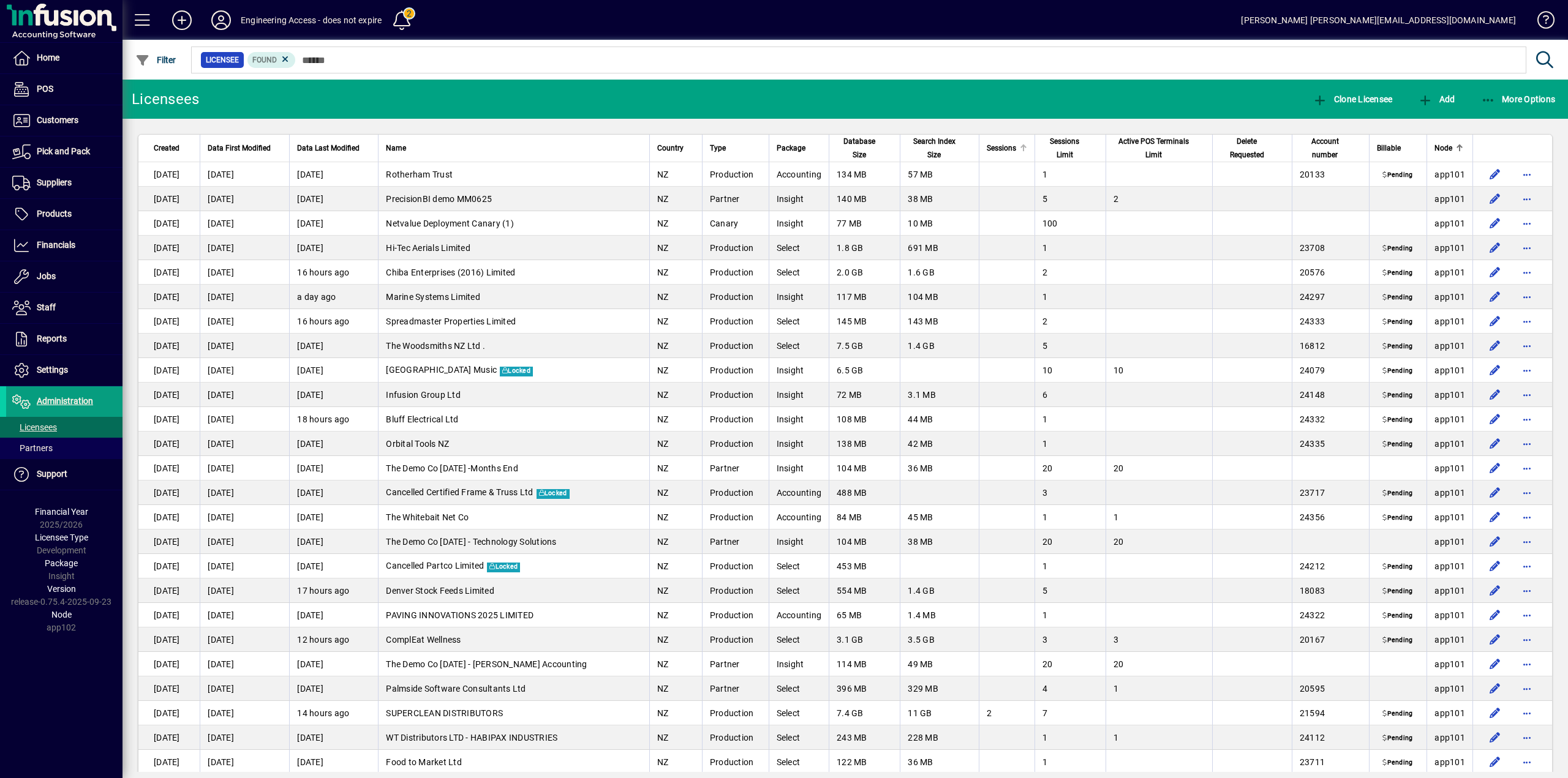
click at [1004, 148] on span "Sessions" at bounding box center [1001, 148] width 29 height 13
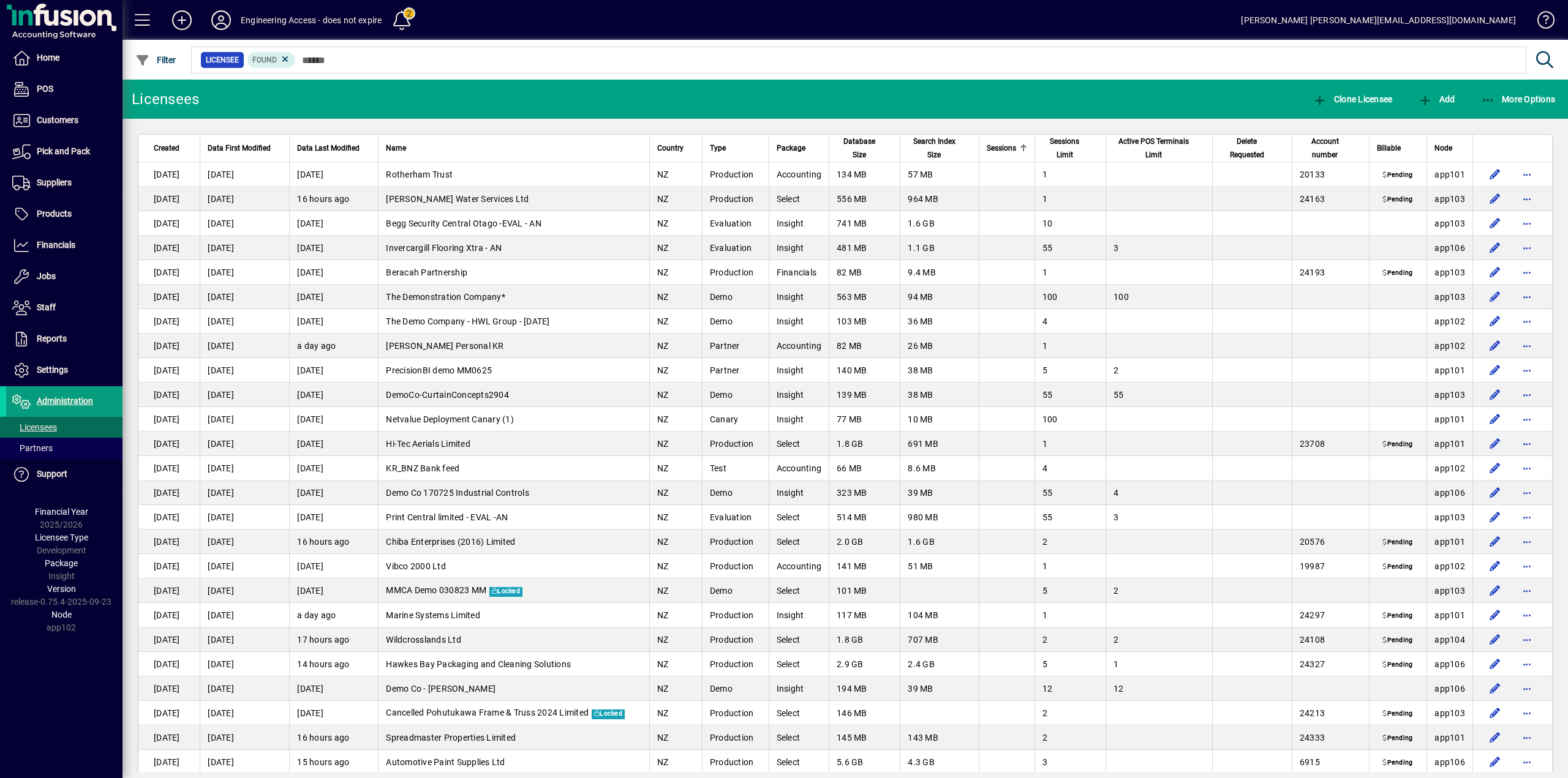
click at [1004, 148] on span "Sessions" at bounding box center [1001, 148] width 29 height 13
